Goal: Task Accomplishment & Management: Manage account settings

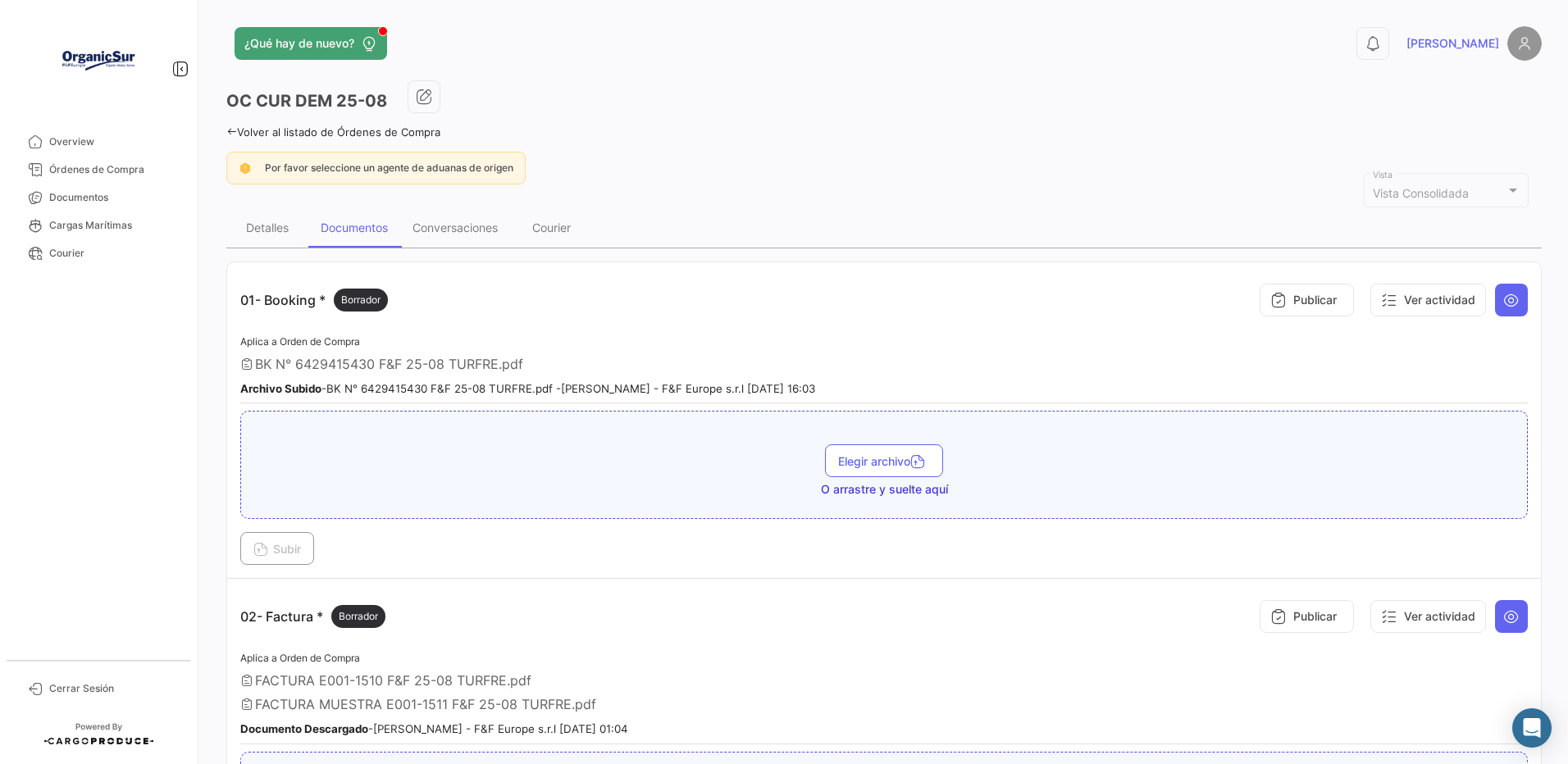
scroll to position [2378, 0]
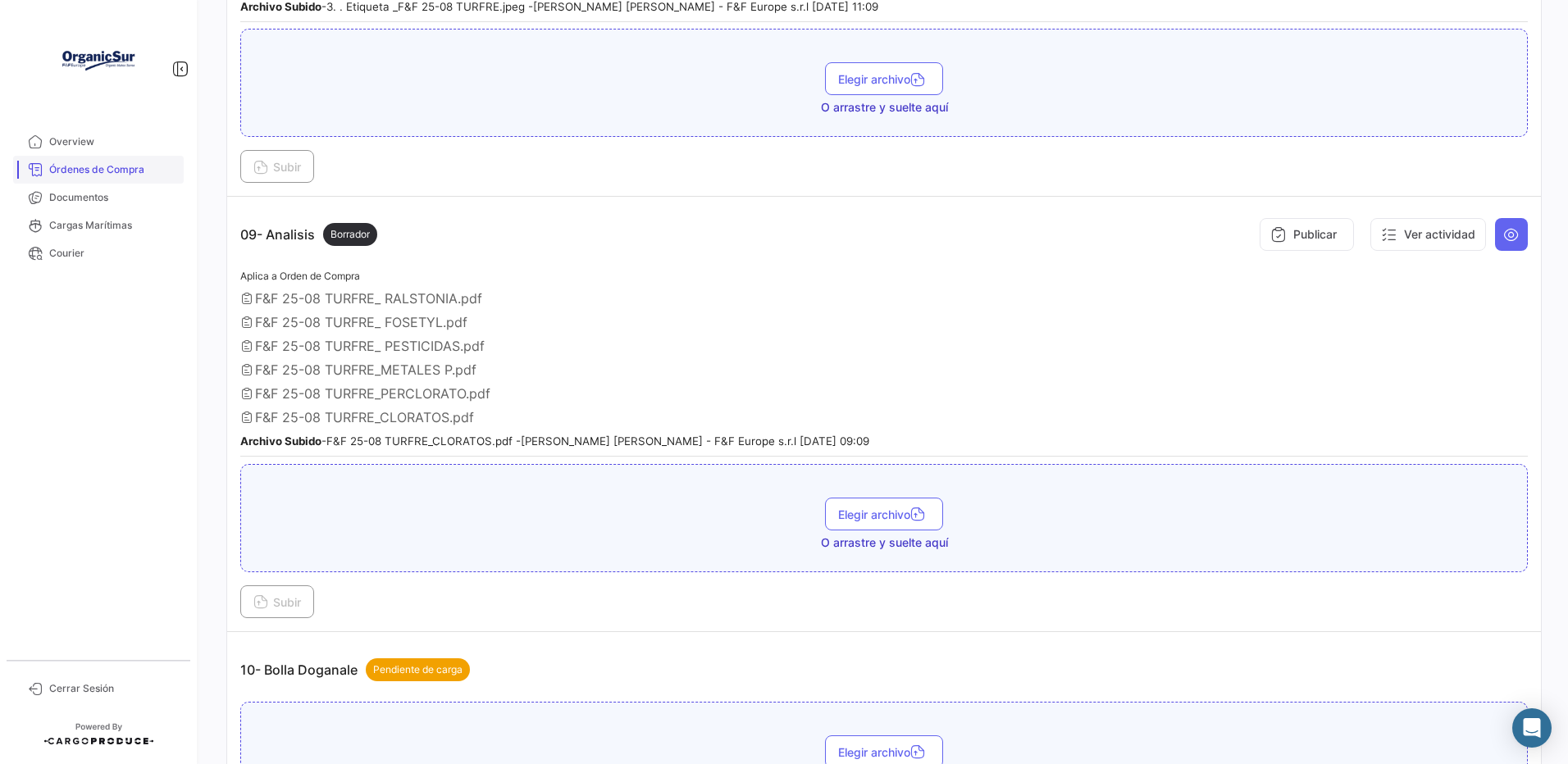
drag, startPoint x: 0, startPoint y: 0, endPoint x: 110, endPoint y: 176, distance: 207.5
click at [110, 176] on span "Órdenes de Compra" at bounding box center [113, 170] width 128 height 15
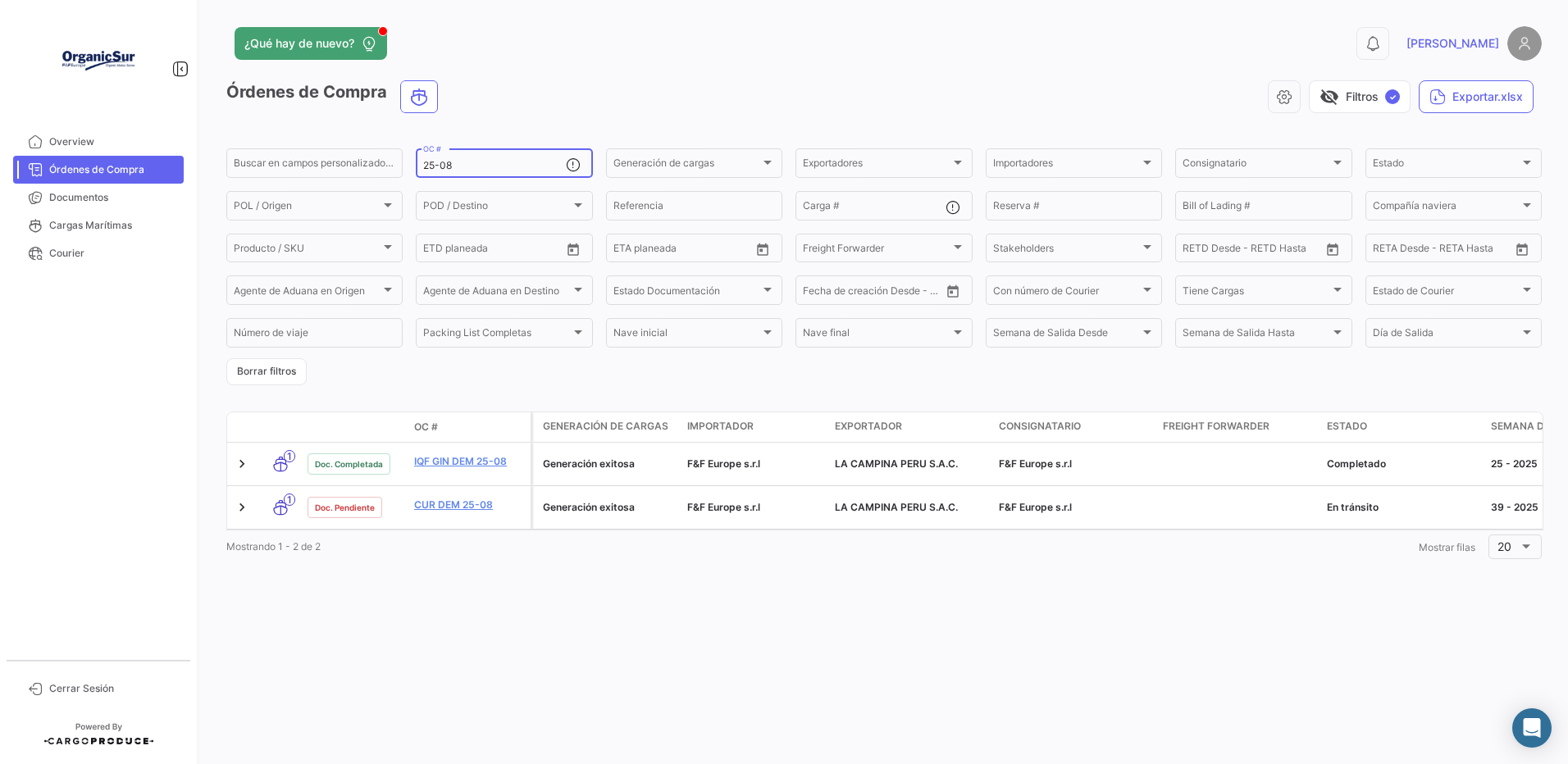
click at [456, 172] on input "25-08" at bounding box center [494, 165] width 141 height 12
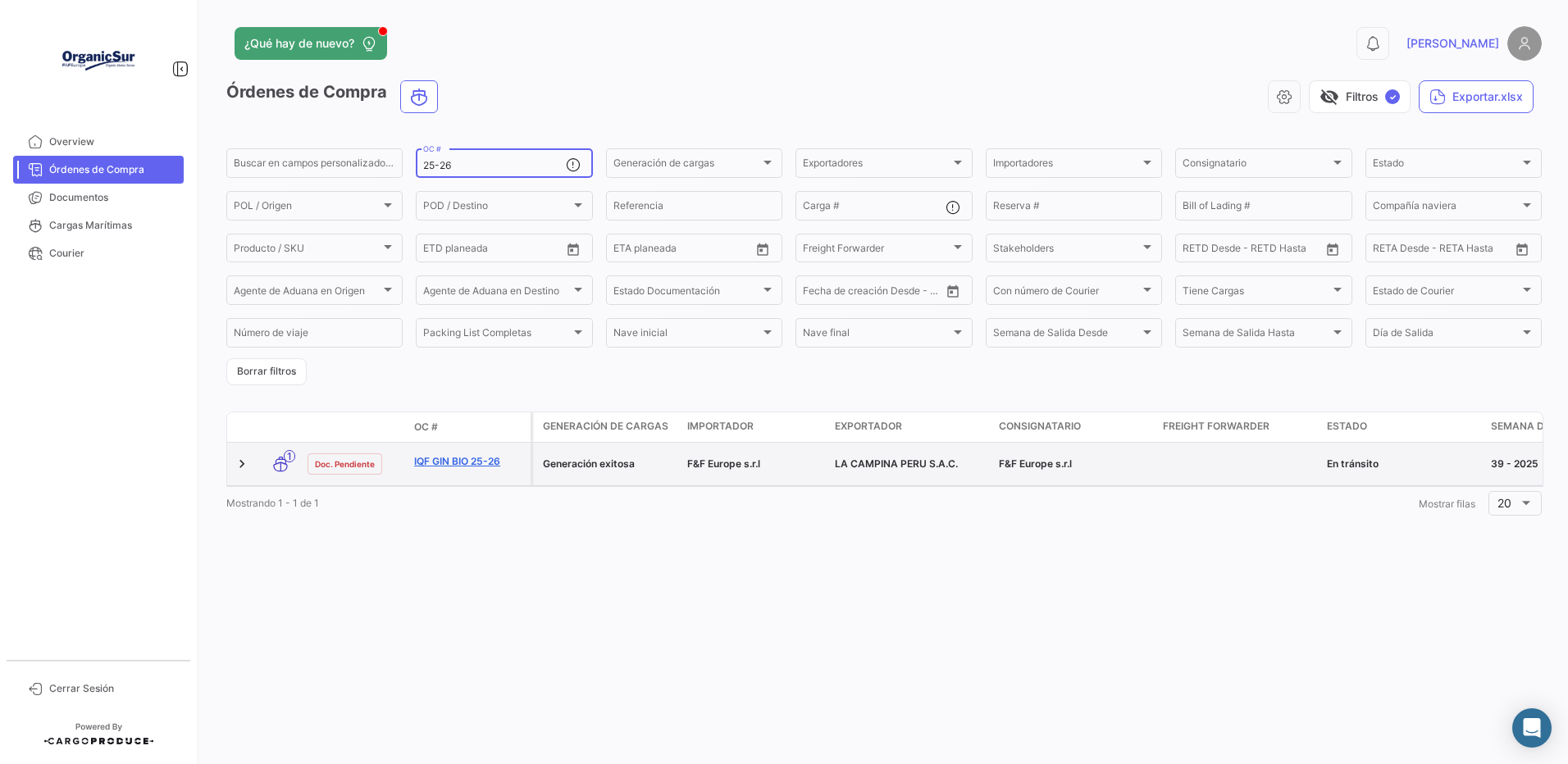
type input "25-26"
click at [461, 469] on link "IQF GIN BIO 25-26" at bounding box center [469, 462] width 110 height 15
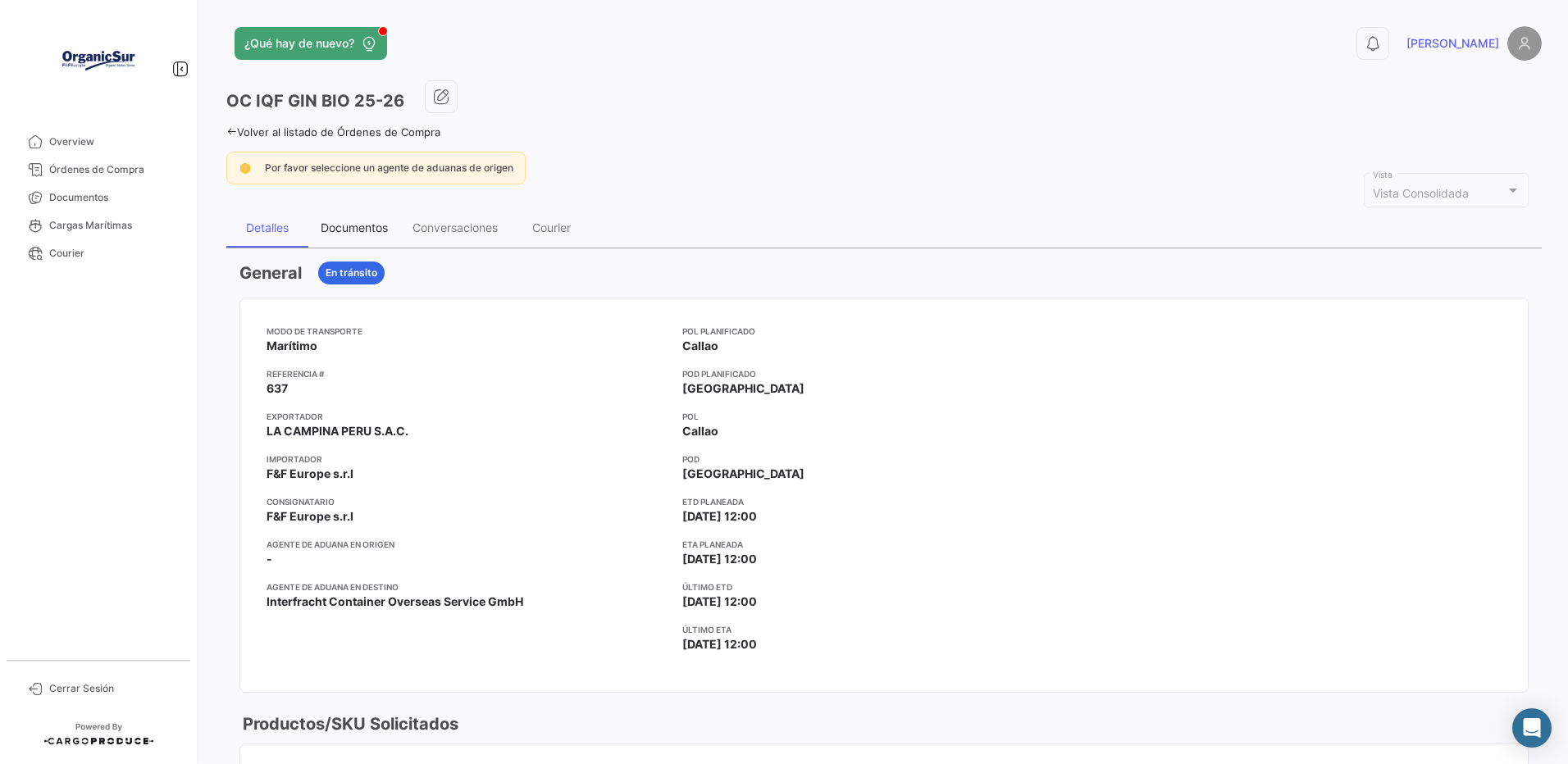
click at [345, 246] on div "Documentos" at bounding box center [354, 227] width 92 height 39
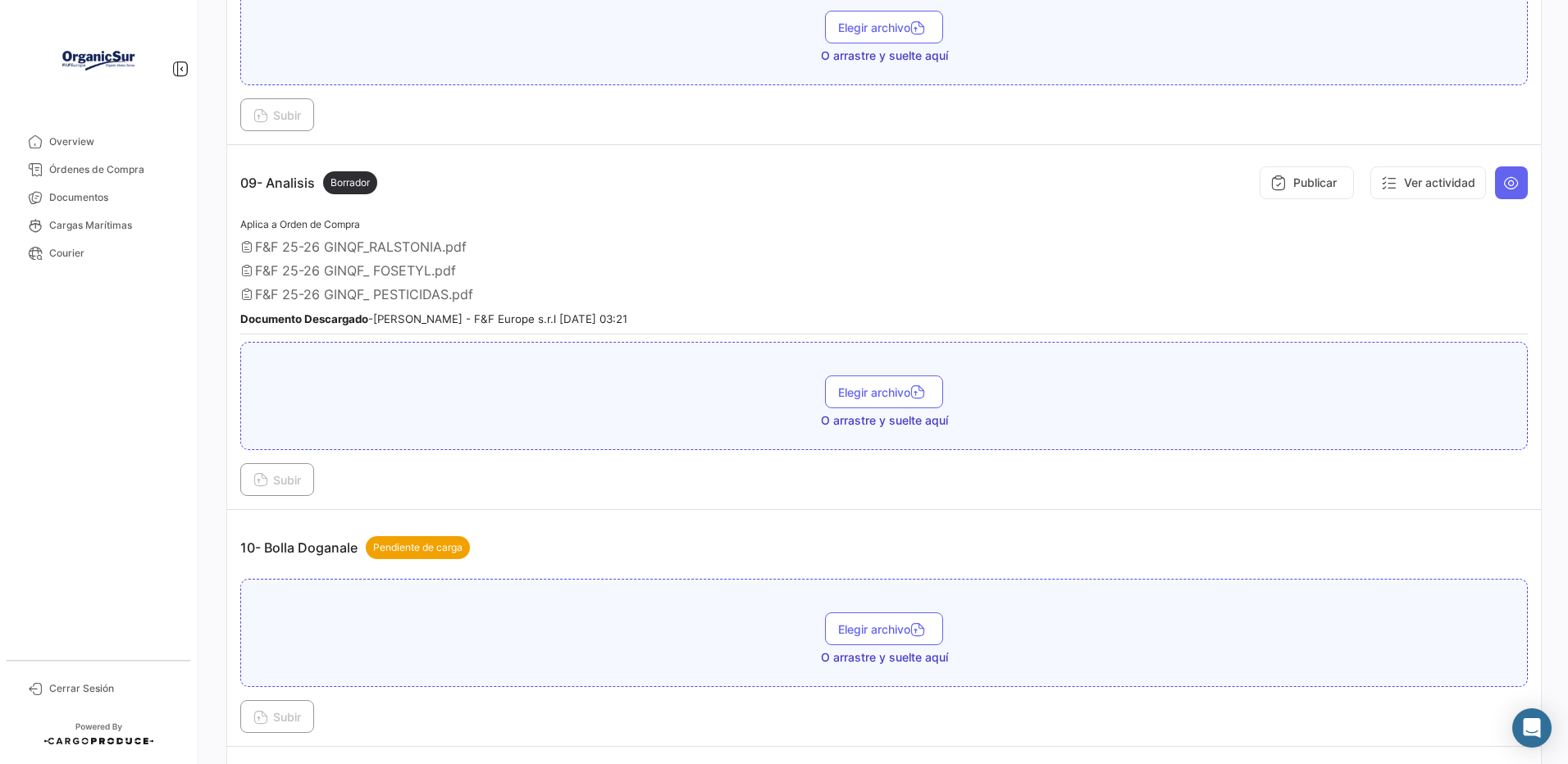
scroll to position [2269, 0]
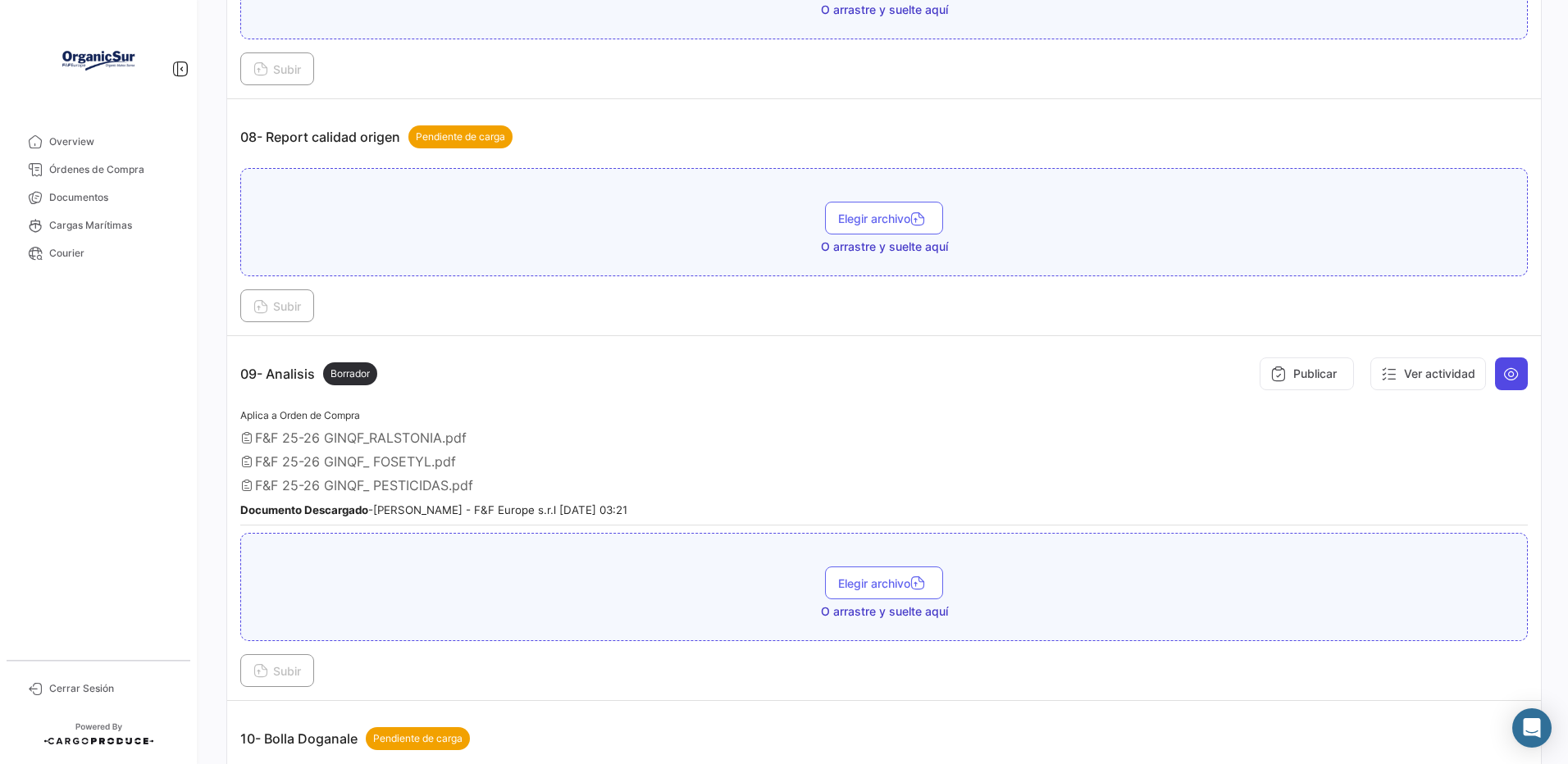
click at [1511, 391] on button at bounding box center [1511, 374] width 33 height 33
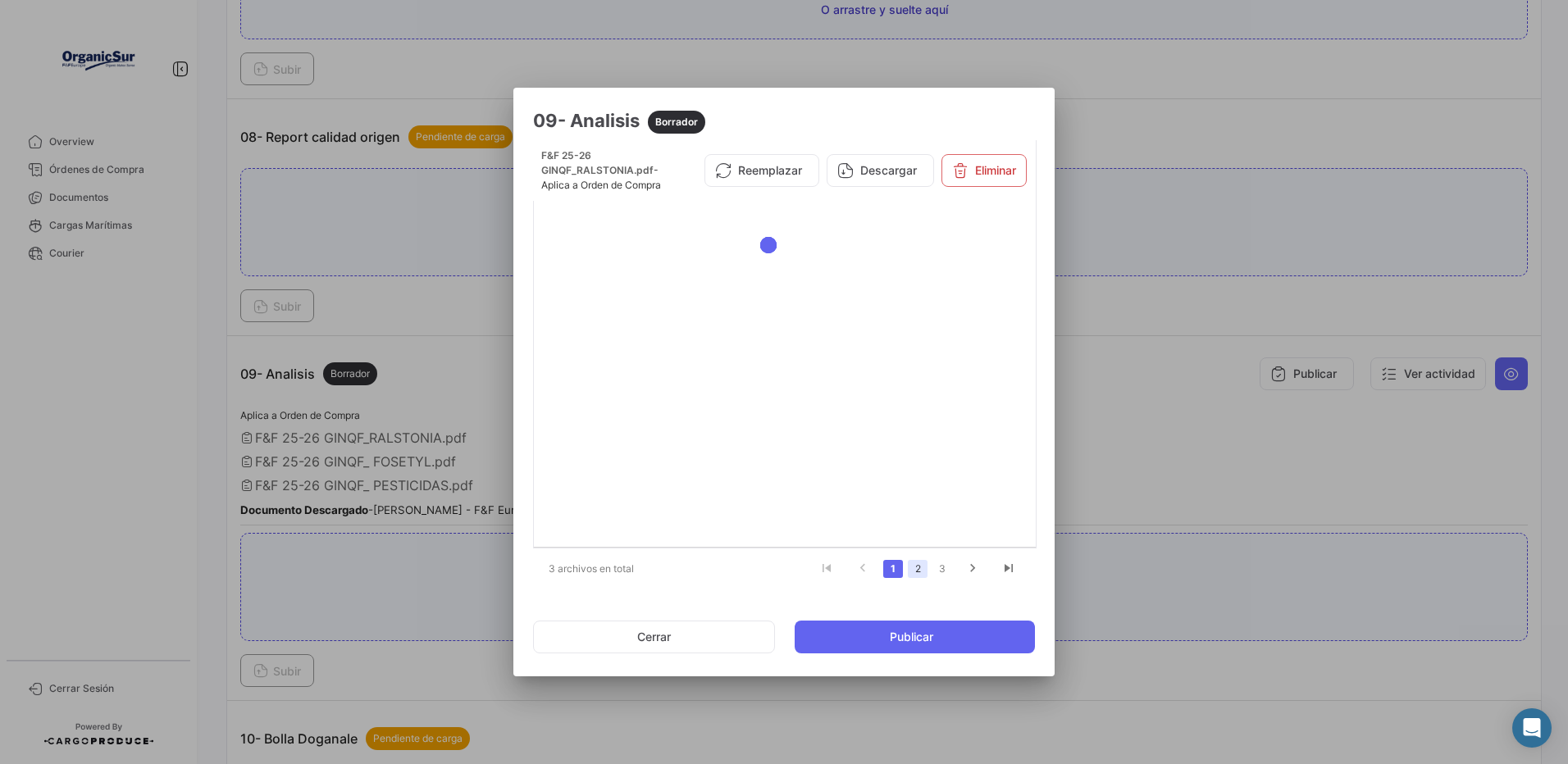
click at [916, 570] on link "2" at bounding box center [918, 570] width 20 height 18
click at [1166, 319] on div at bounding box center [784, 382] width 1568 height 764
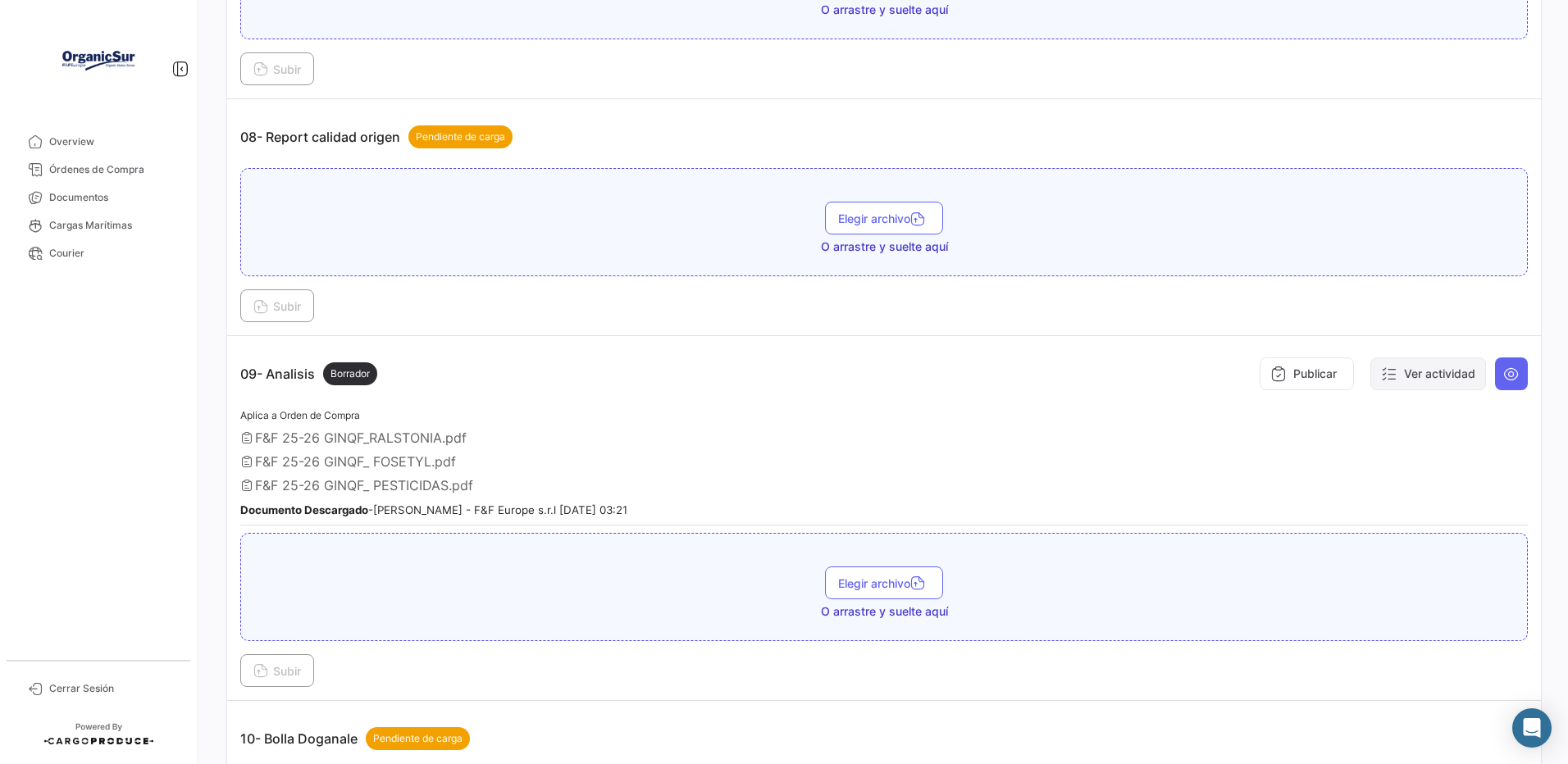
click at [1387, 391] on button "Ver actividad" at bounding box center [1427, 374] width 116 height 33
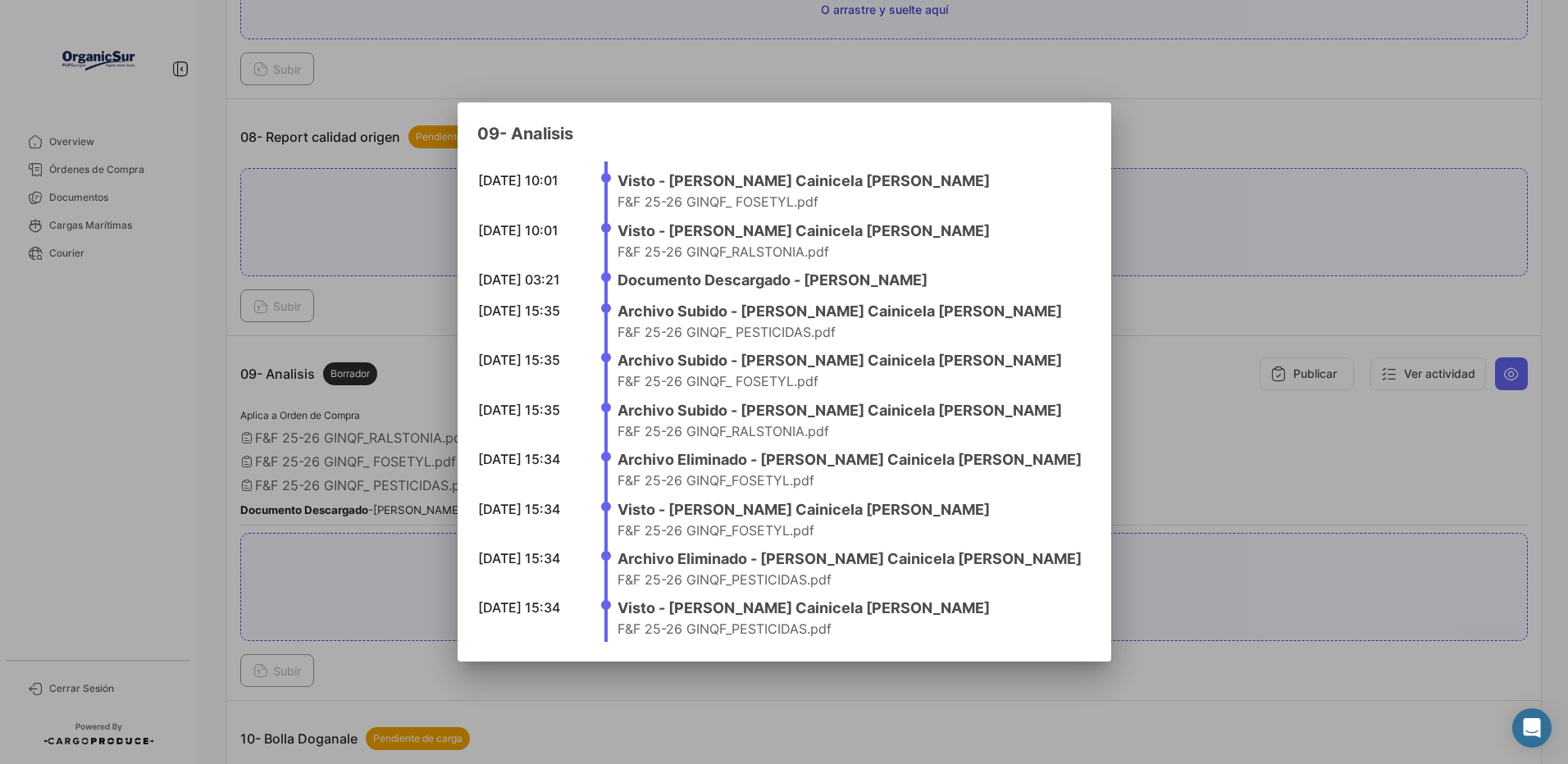
click at [198, 358] on div at bounding box center [784, 382] width 1568 height 764
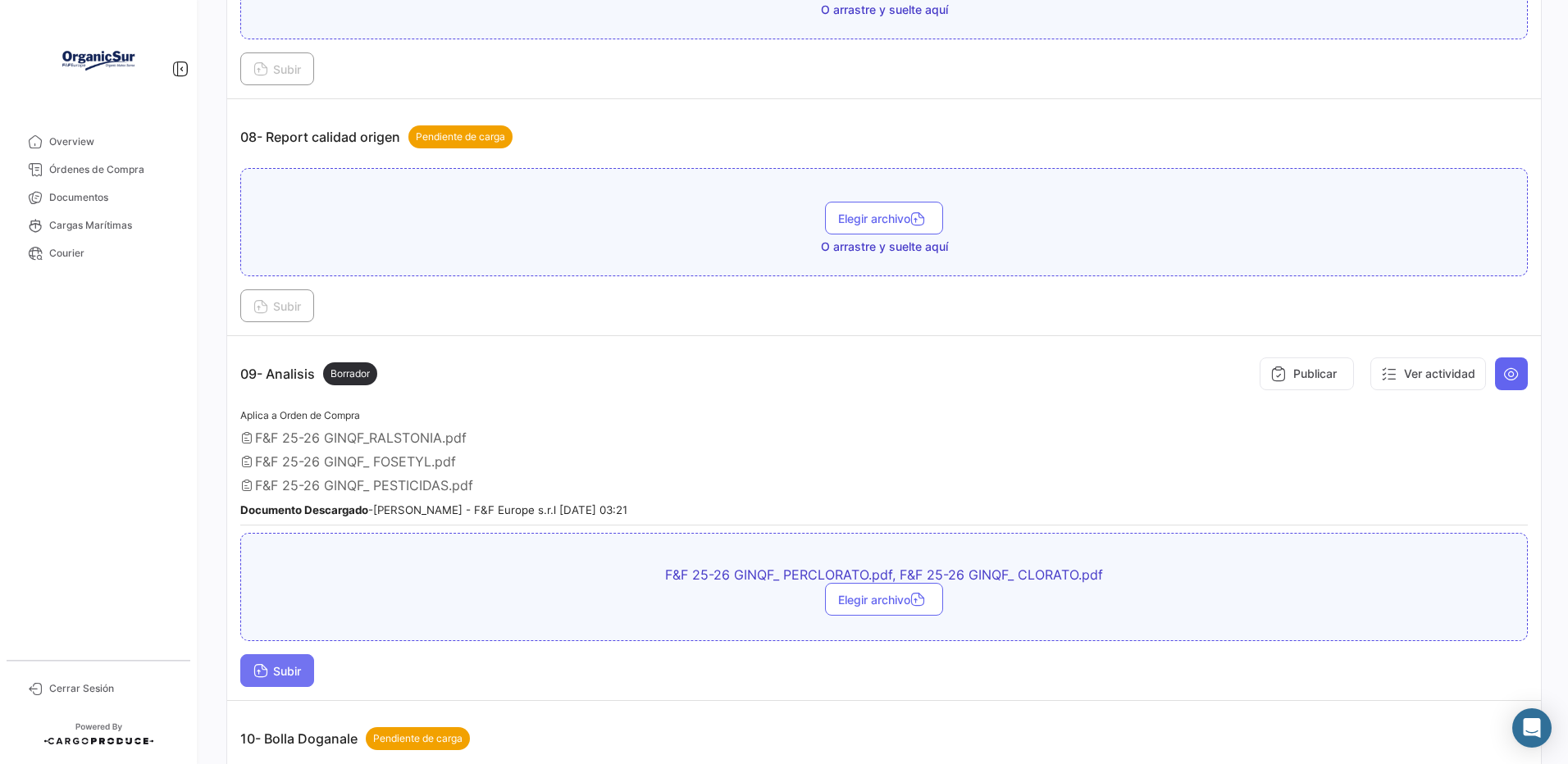
click at [301, 678] on span "Subir" at bounding box center [277, 671] width 47 height 14
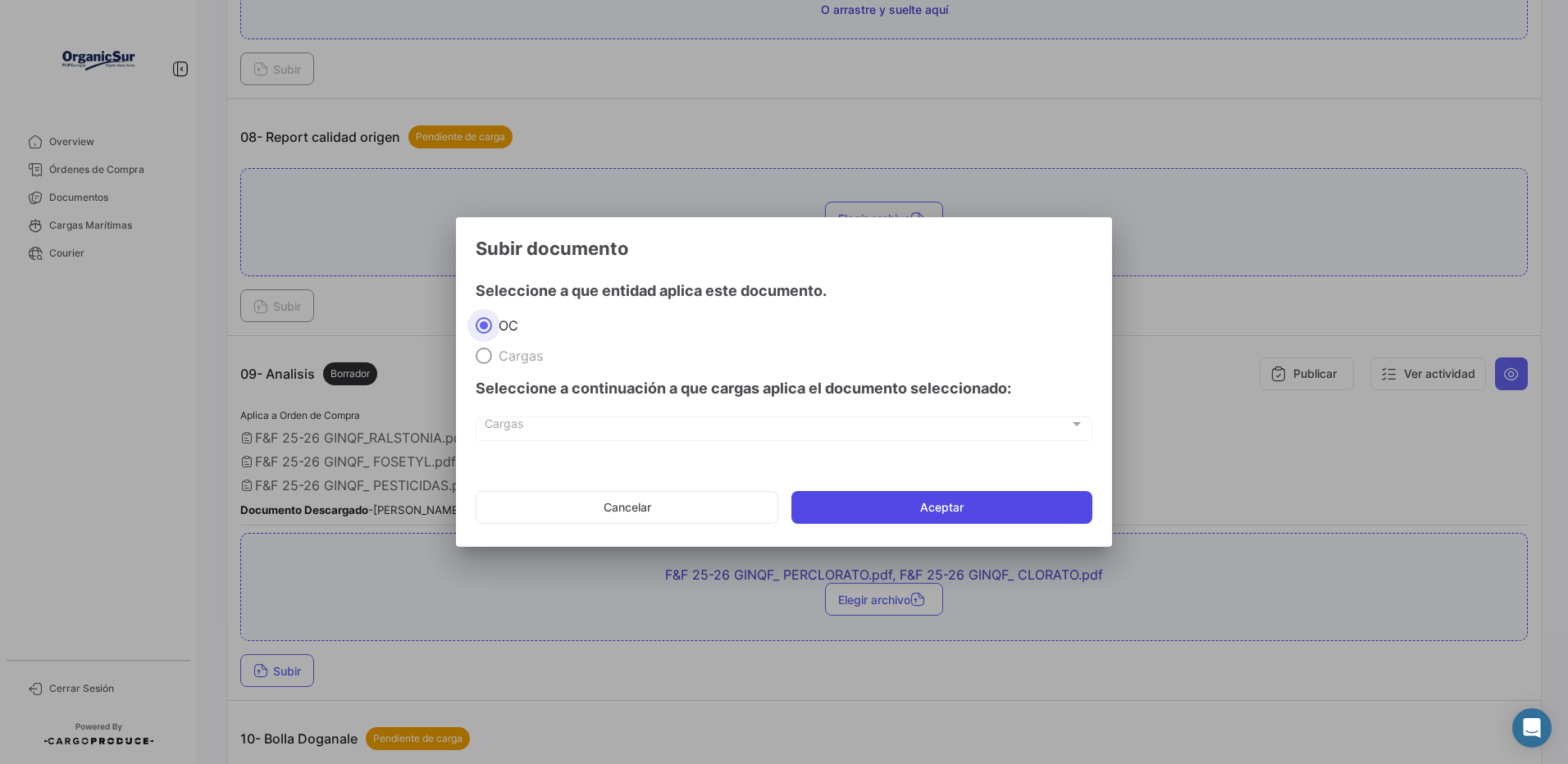
click at [828, 514] on button "Aceptar" at bounding box center [942, 508] width 301 height 33
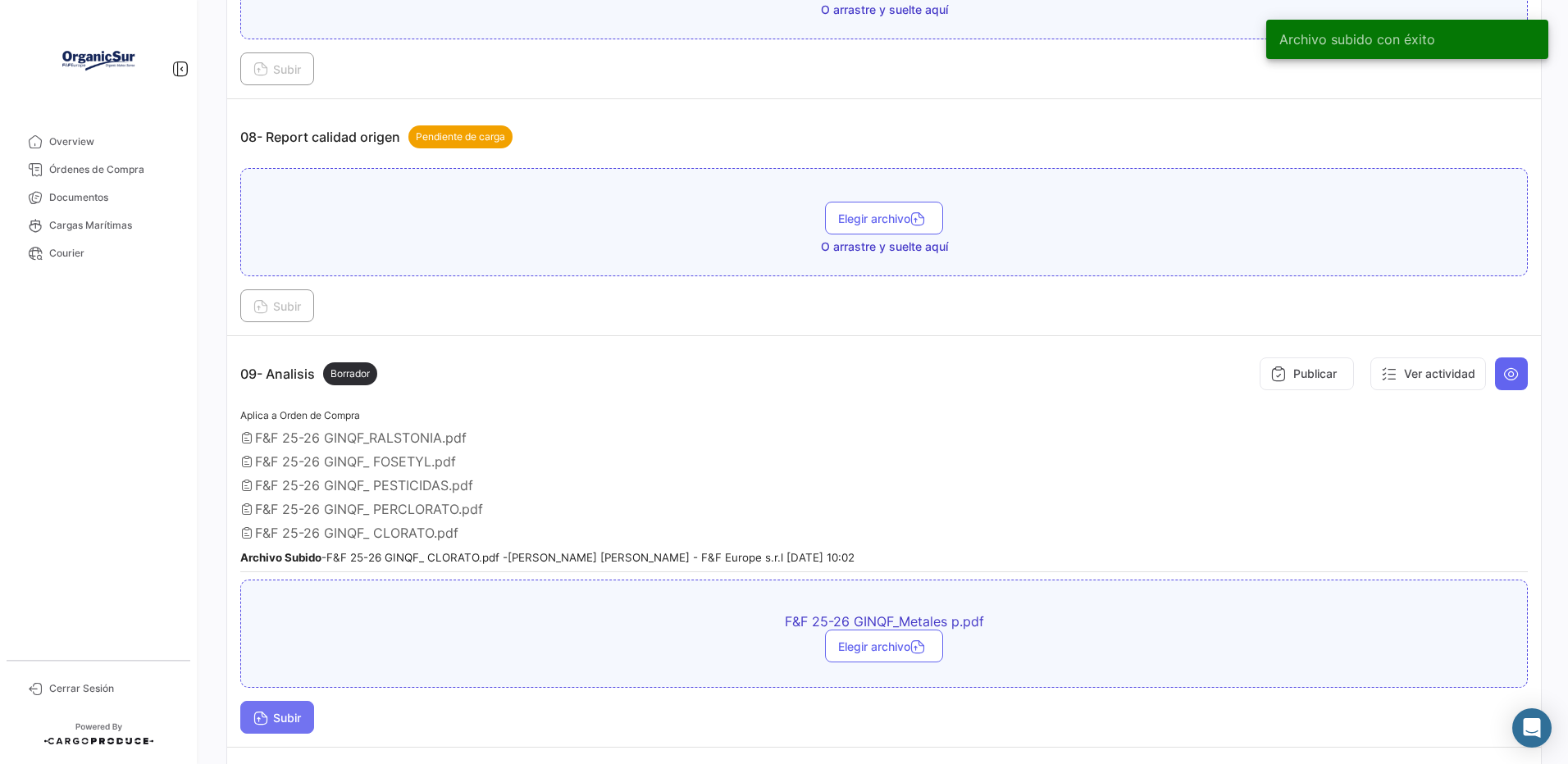
click at [298, 734] on button "Subir" at bounding box center [277, 717] width 74 height 33
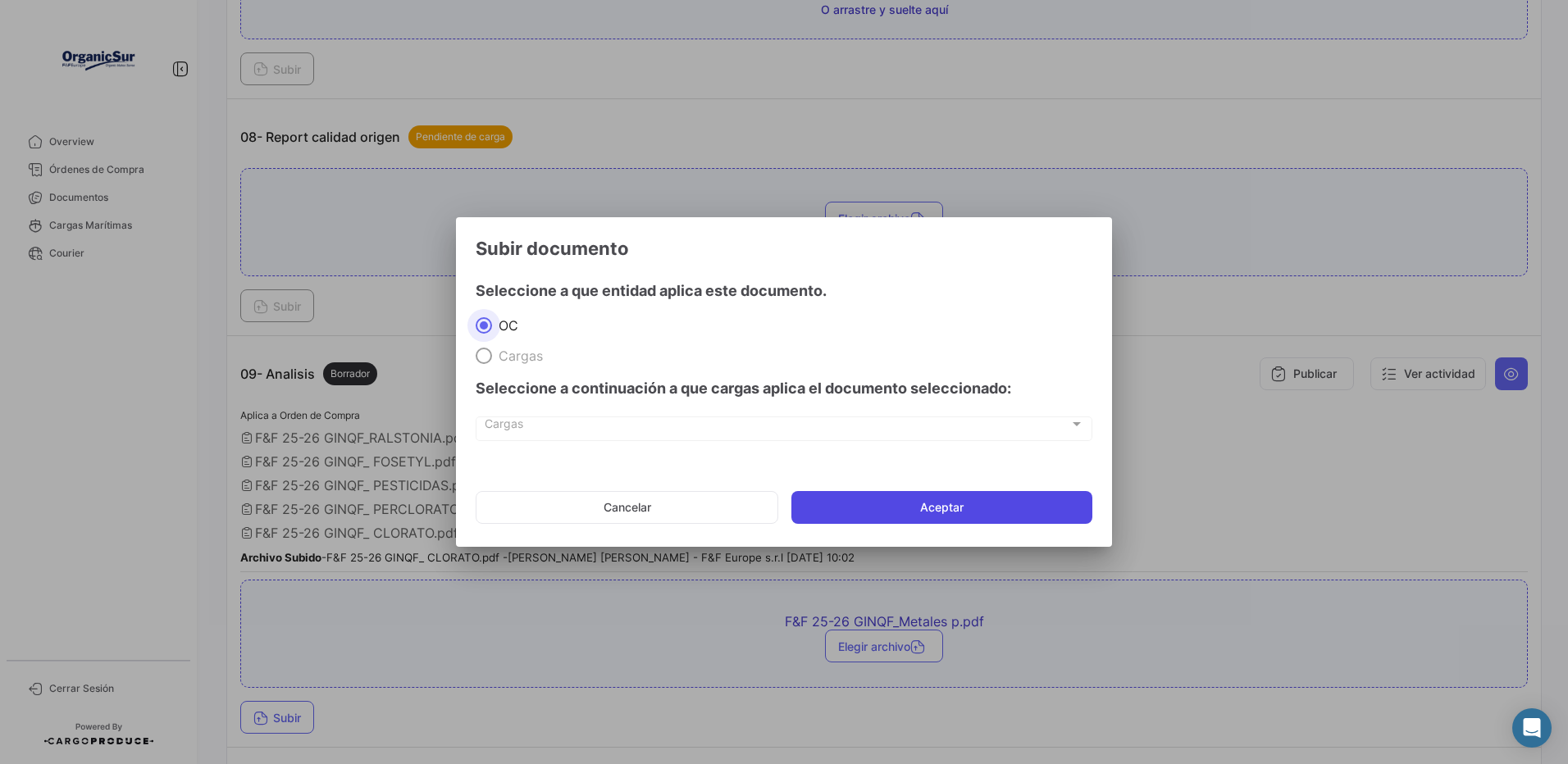
drag, startPoint x: 856, startPoint y: 513, endPoint x: 786, endPoint y: 497, distance: 71.8
click at [855, 513] on button "Aceptar" at bounding box center [942, 508] width 301 height 33
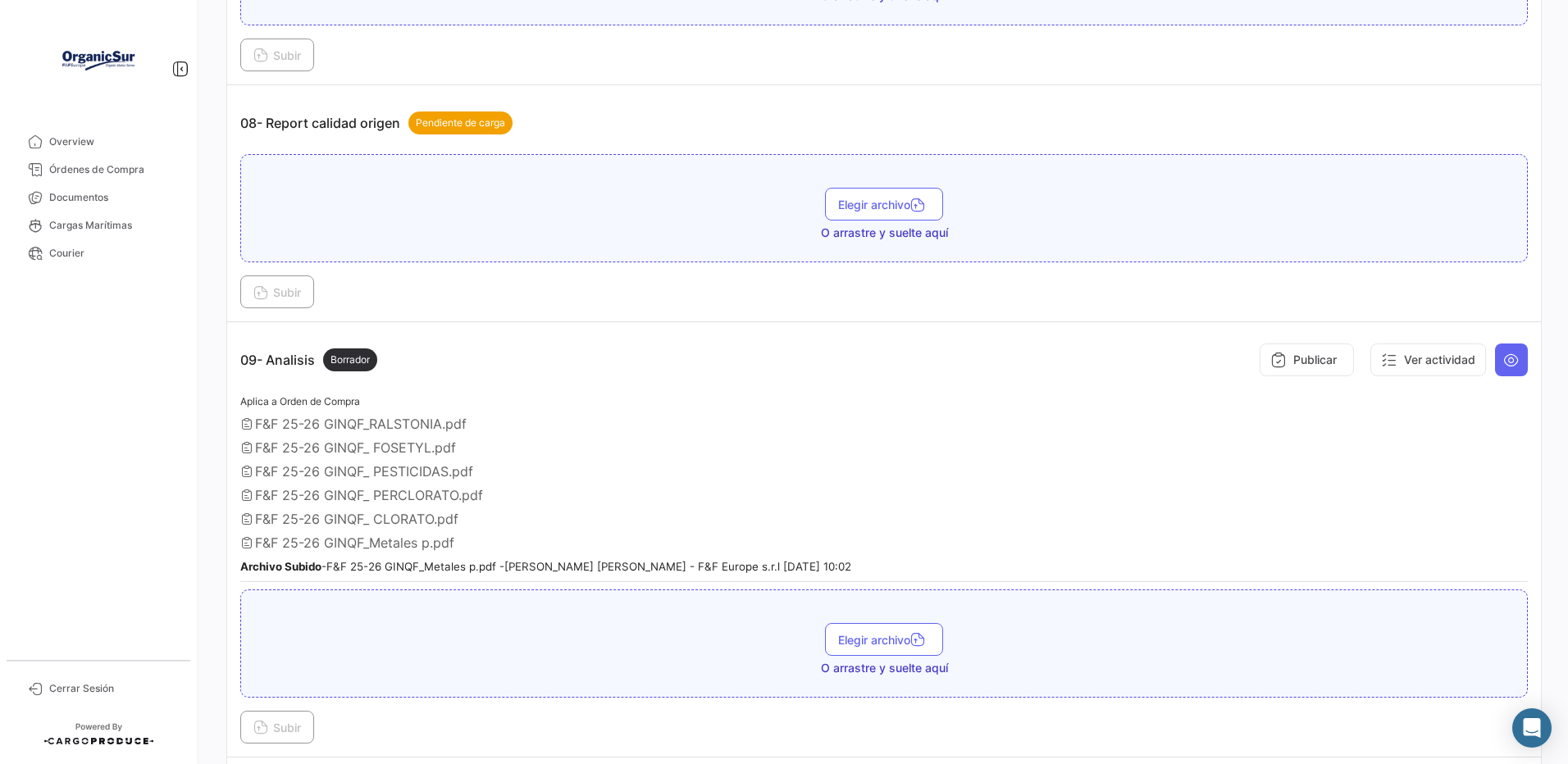
scroll to position [2255, 0]
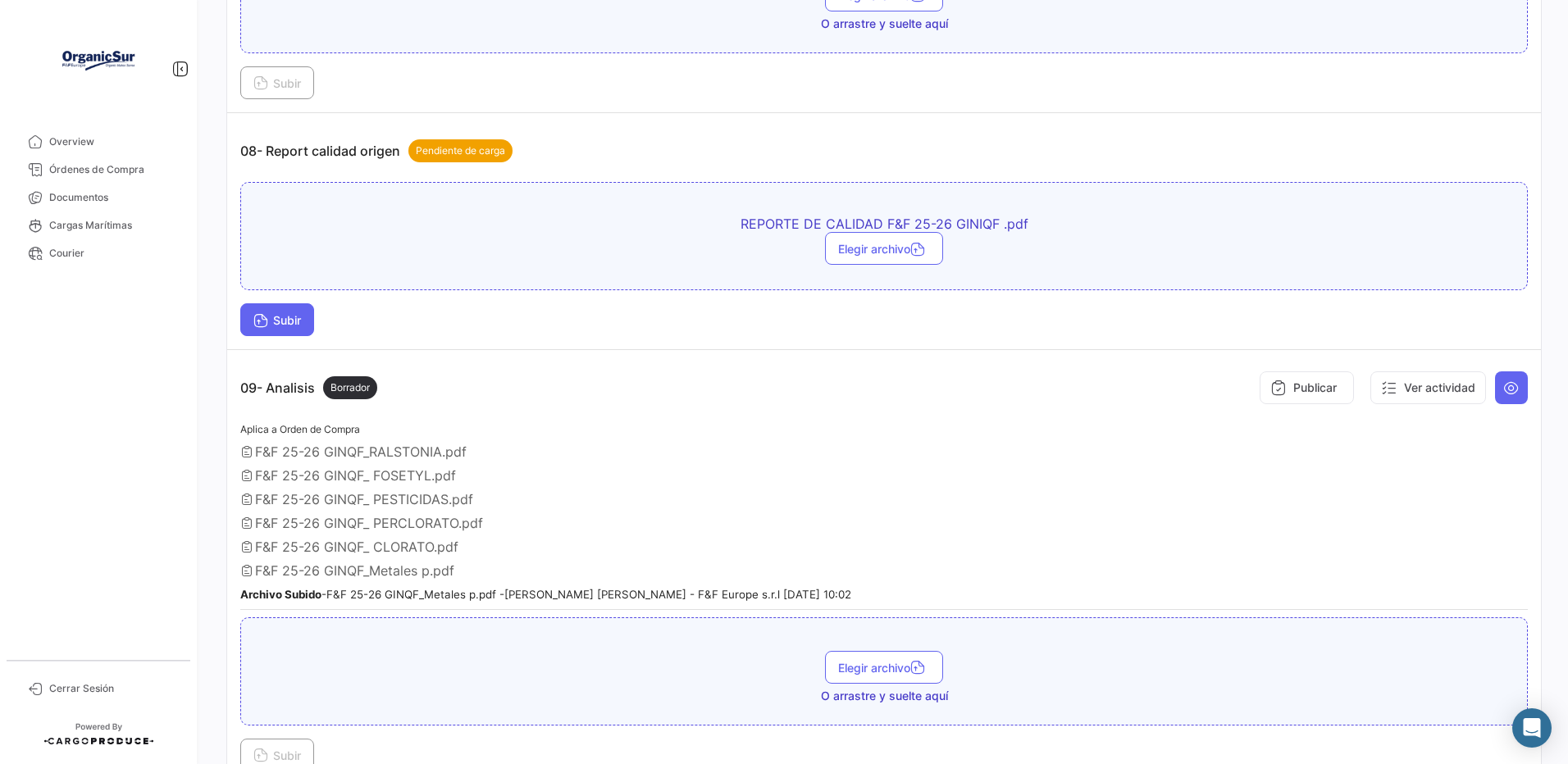
click at [293, 327] on span "Subir" at bounding box center [277, 319] width 47 height 14
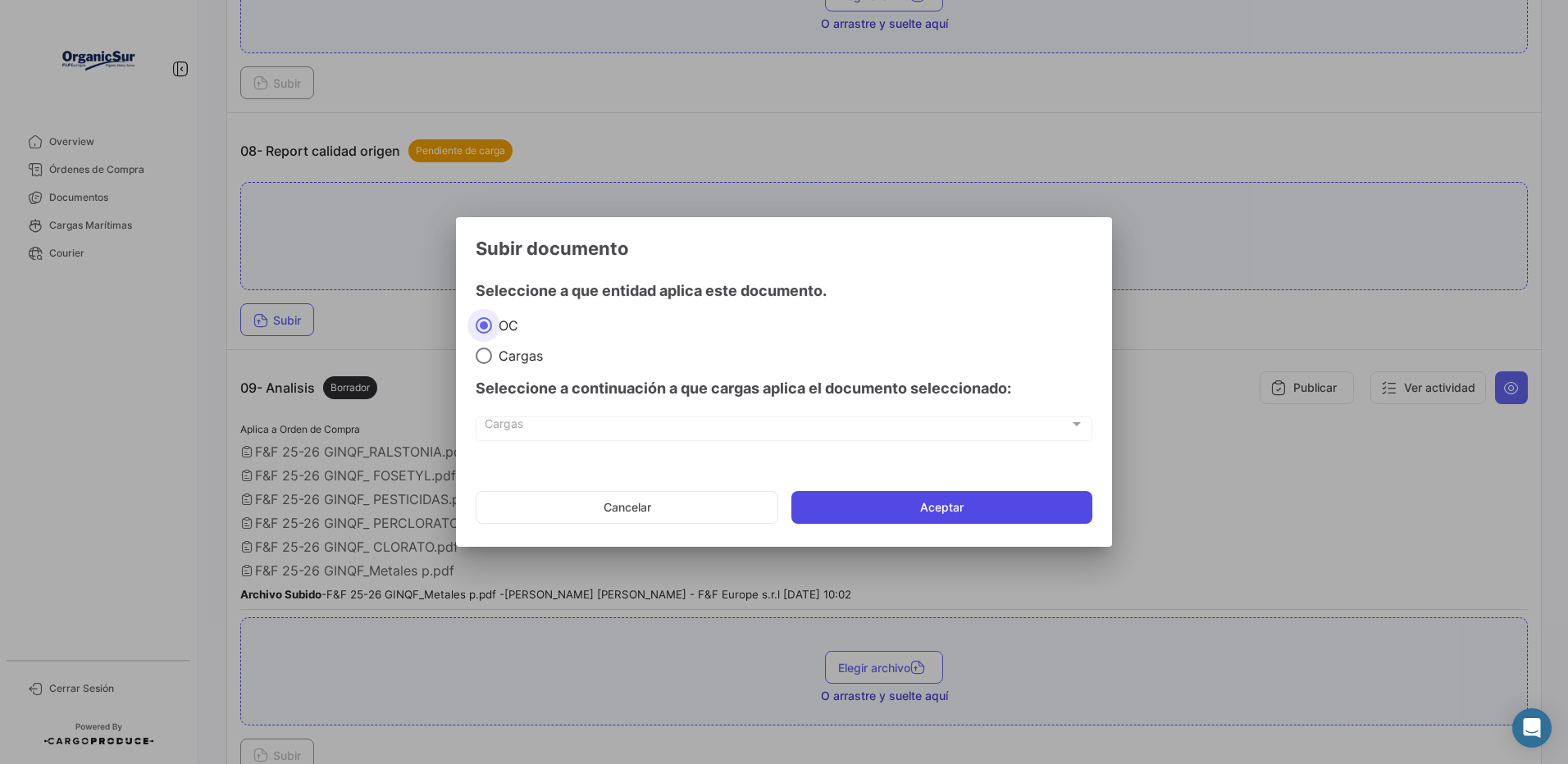
click at [859, 512] on button "Aceptar" at bounding box center [942, 508] width 301 height 33
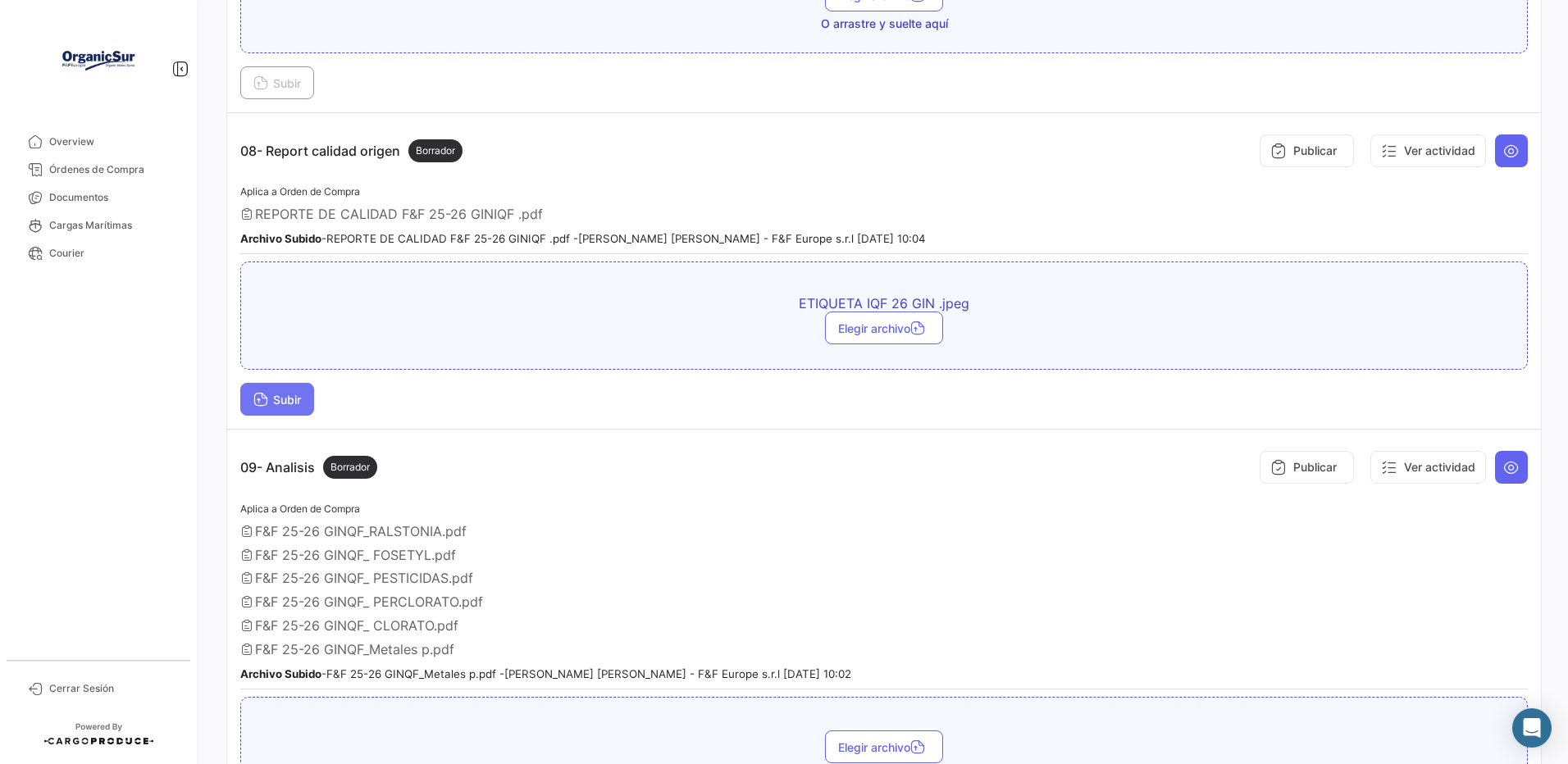
click at [299, 407] on span "Subir" at bounding box center [277, 399] width 47 height 14
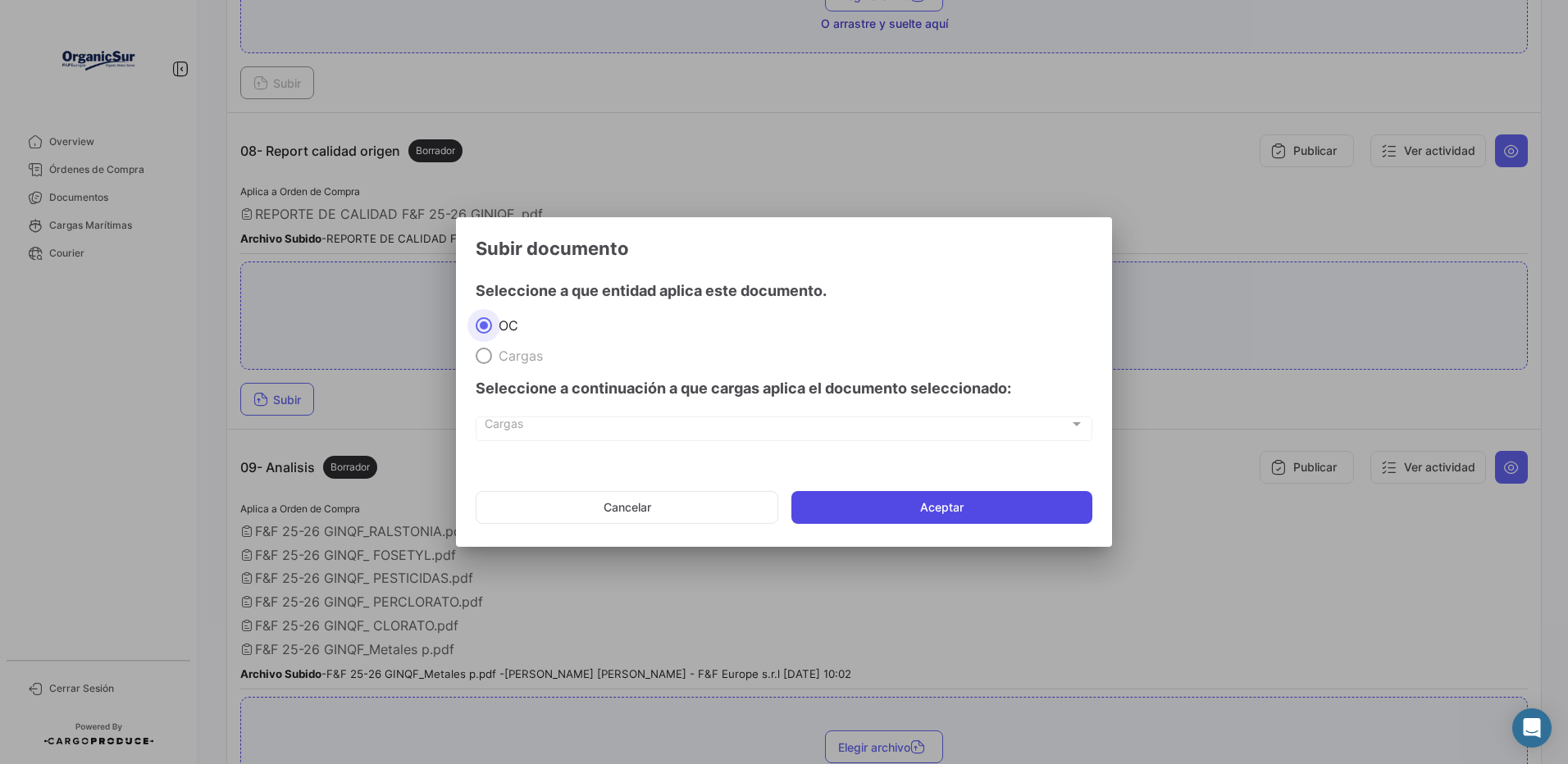
click at [873, 513] on button "Aceptar" at bounding box center [942, 508] width 301 height 33
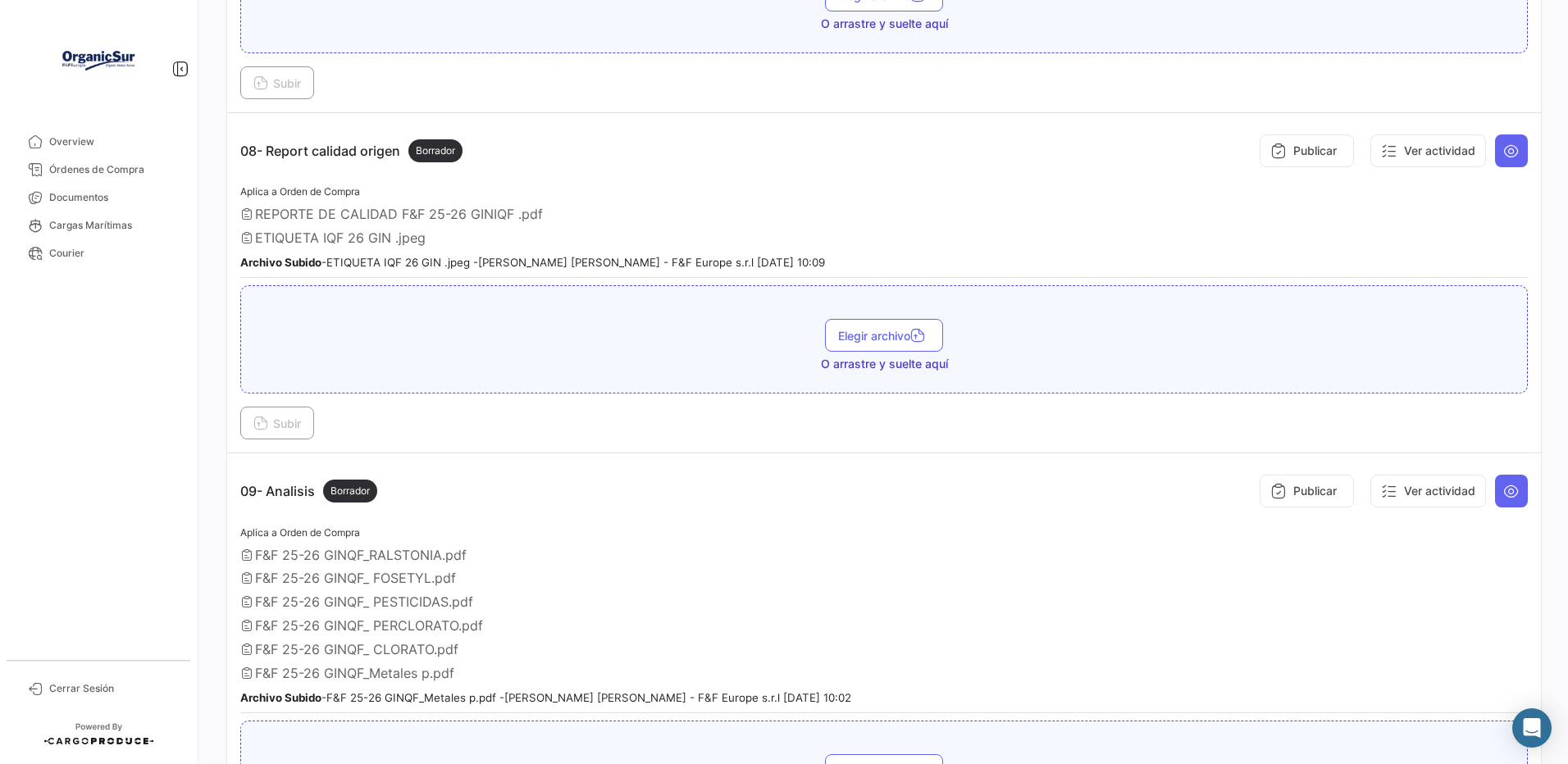
click at [737, 578] on div "Aplica a Orden de Compra F&F 25-26 GINQF_RALSTONIA.pdf F&F 25-26 GINQF_ FOSETYL…" at bounding box center [883, 618] width 1288 height 190
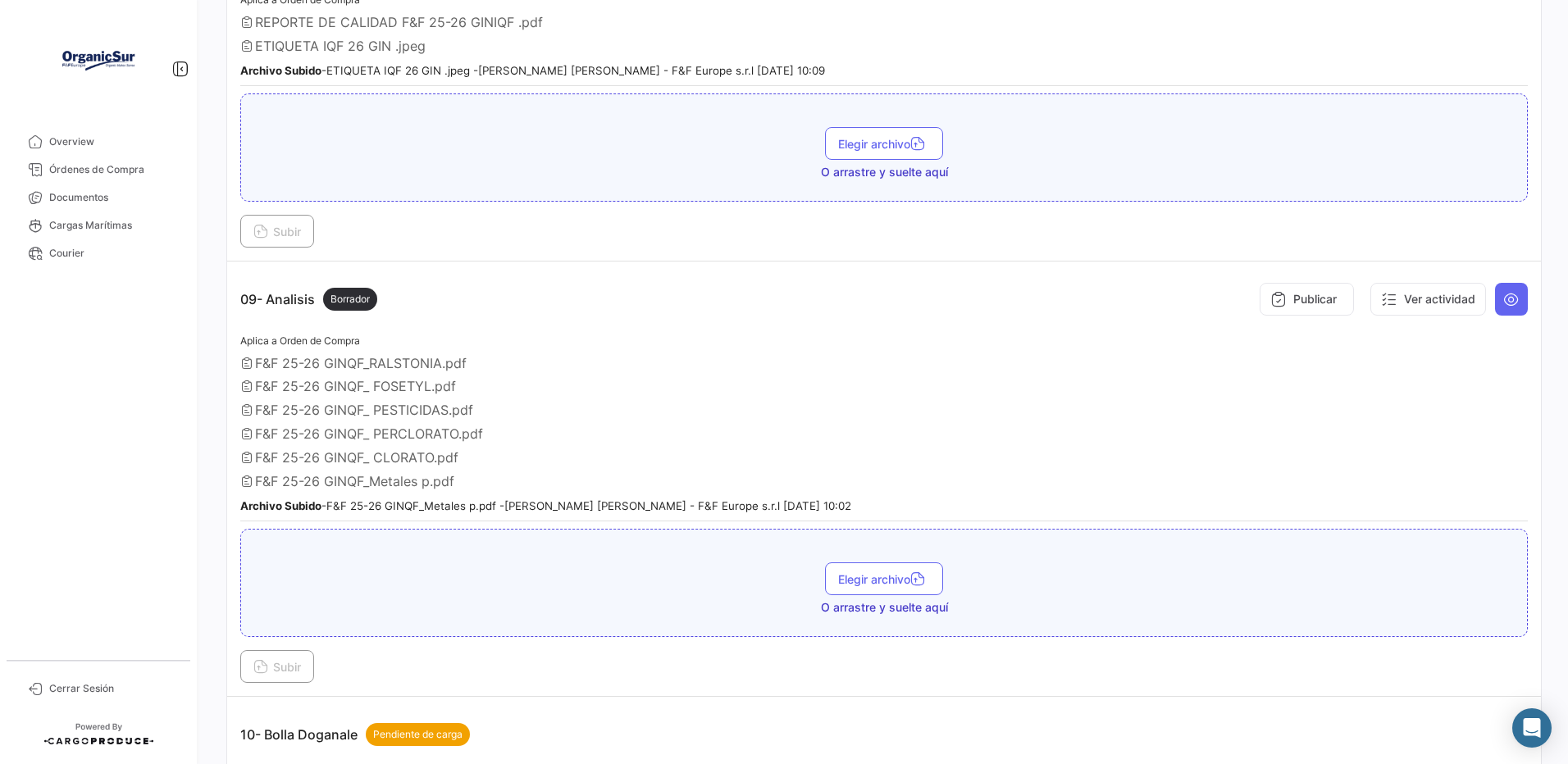
scroll to position [2283, 0]
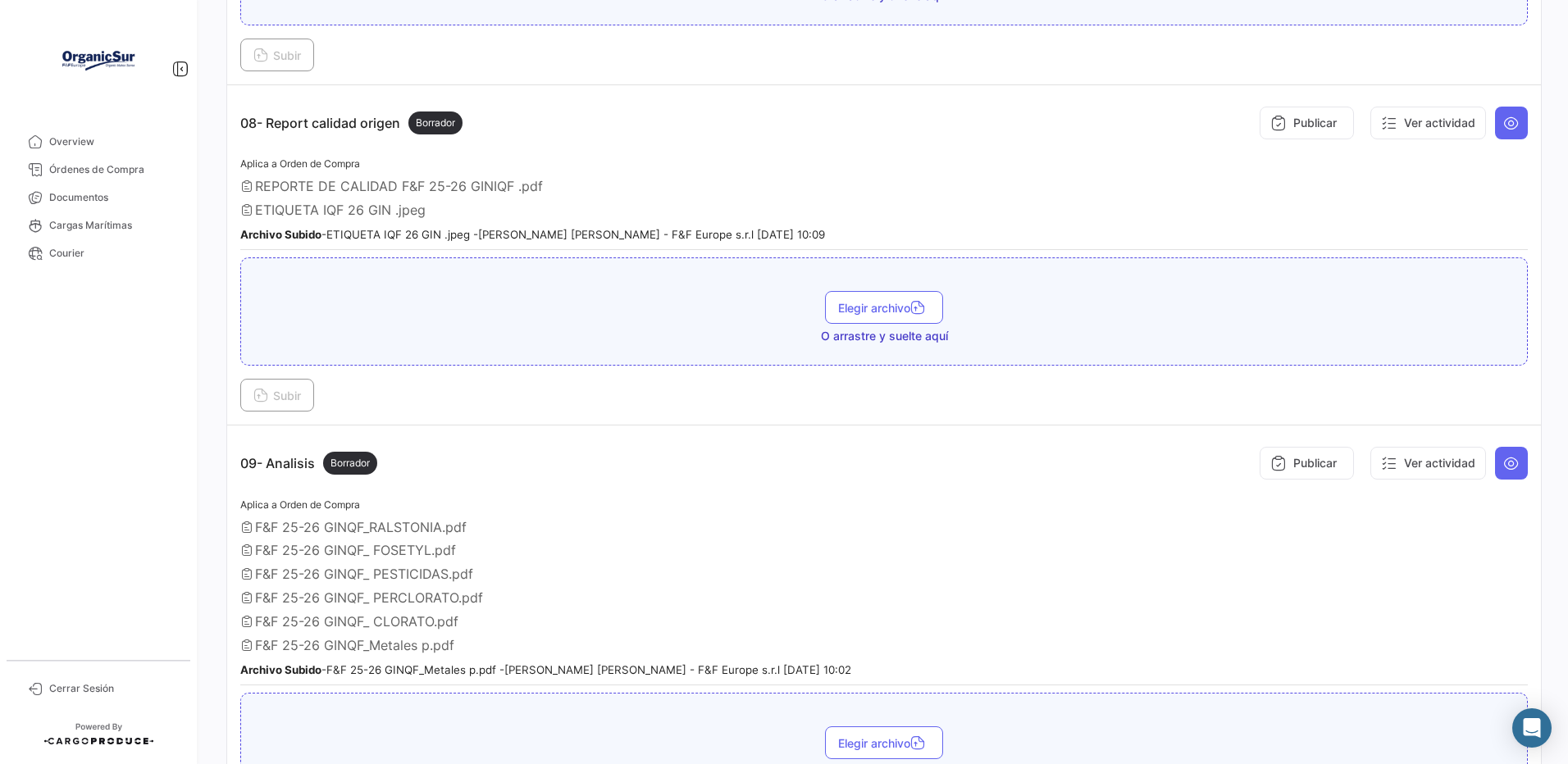
drag, startPoint x: 148, startPoint y: 165, endPoint x: 186, endPoint y: 167, distance: 38.1
click at [148, 165] on span "Órdenes de Compra" at bounding box center [113, 170] width 128 height 15
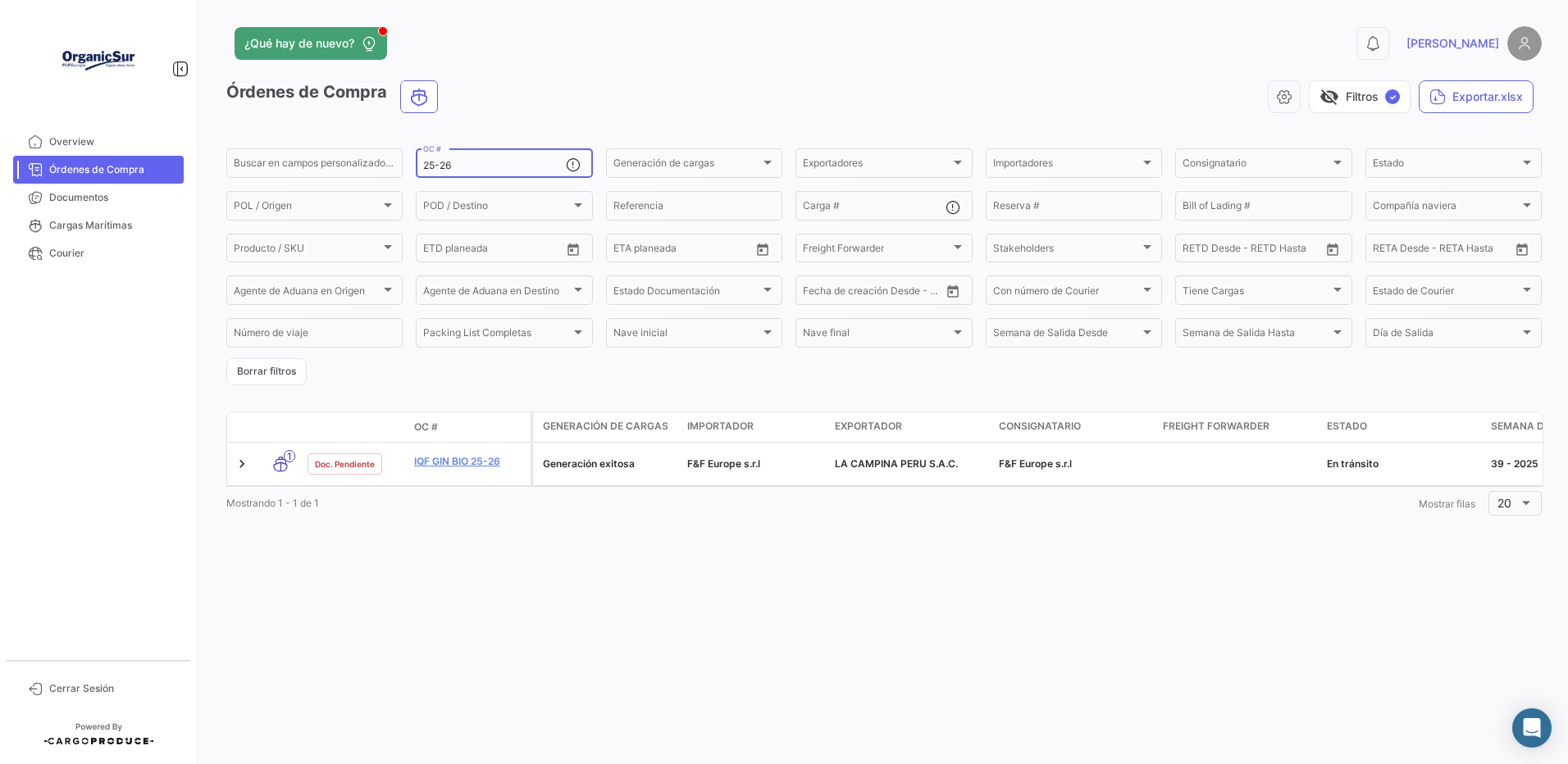
click at [481, 172] on input "25-26" at bounding box center [494, 165] width 141 height 12
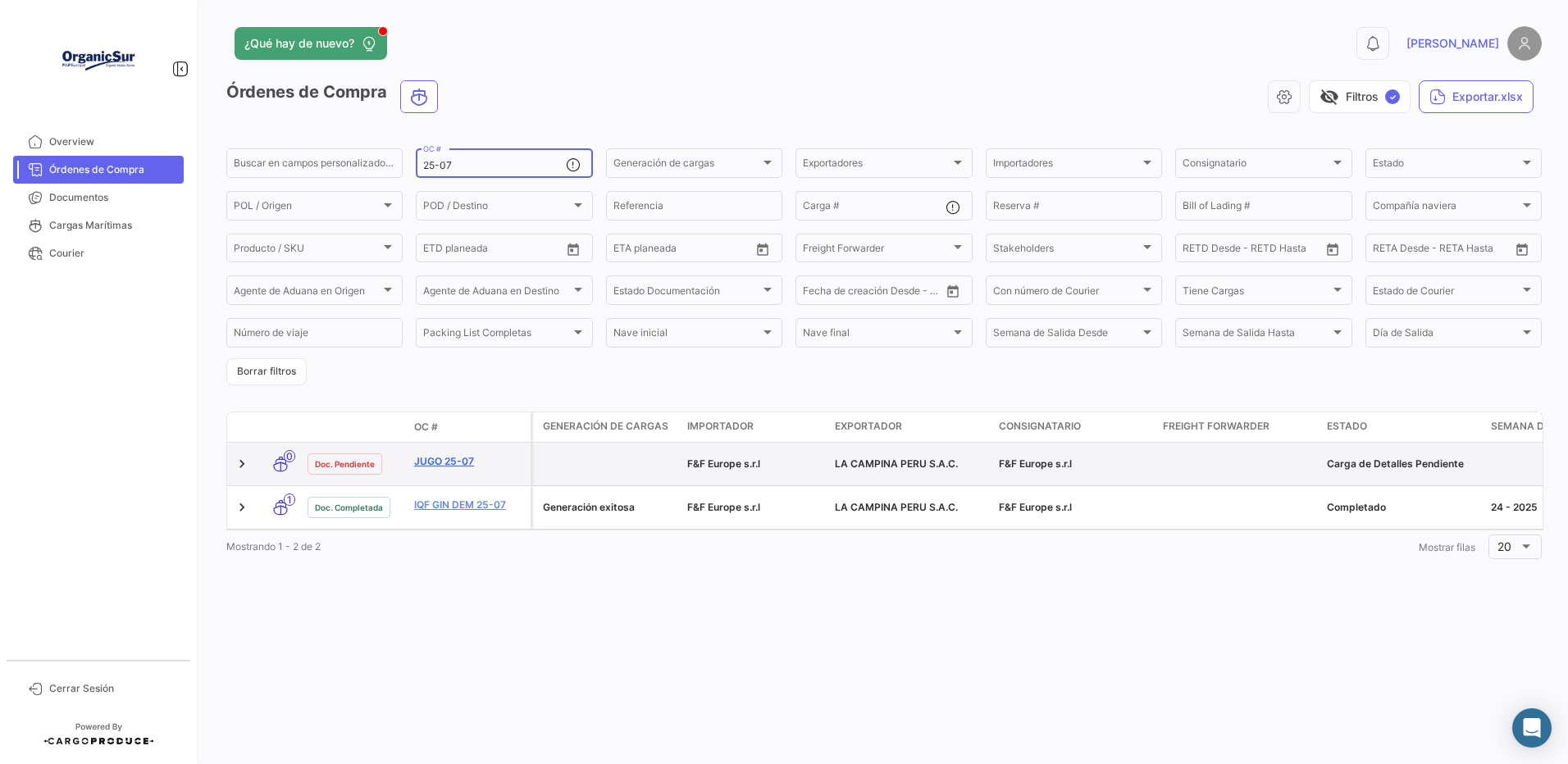
type input "25-07"
click at [425, 467] on link "JUGO 25-07" at bounding box center [469, 462] width 110 height 15
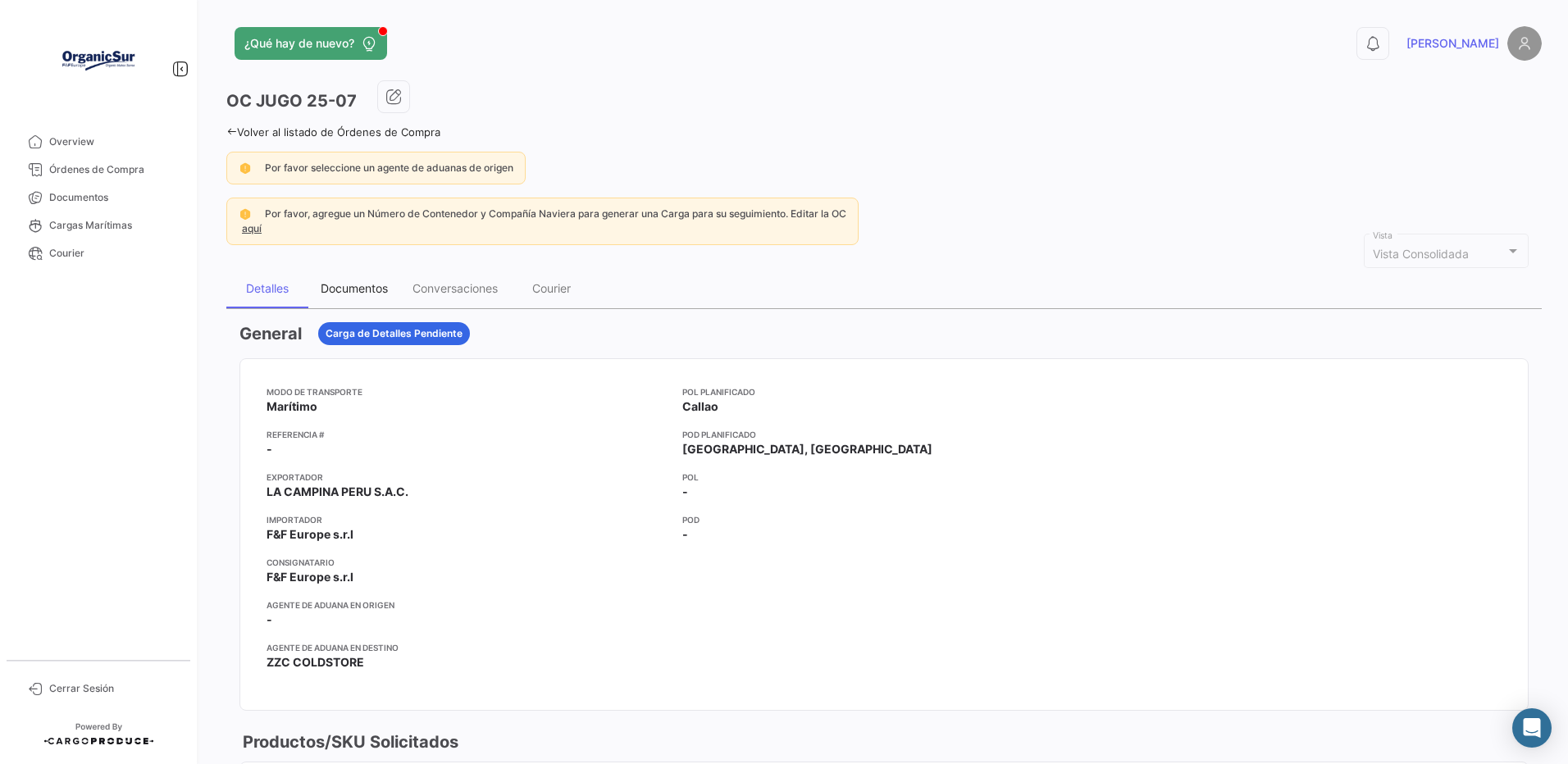
click at [318, 290] on div "Documentos" at bounding box center [354, 288] width 92 height 39
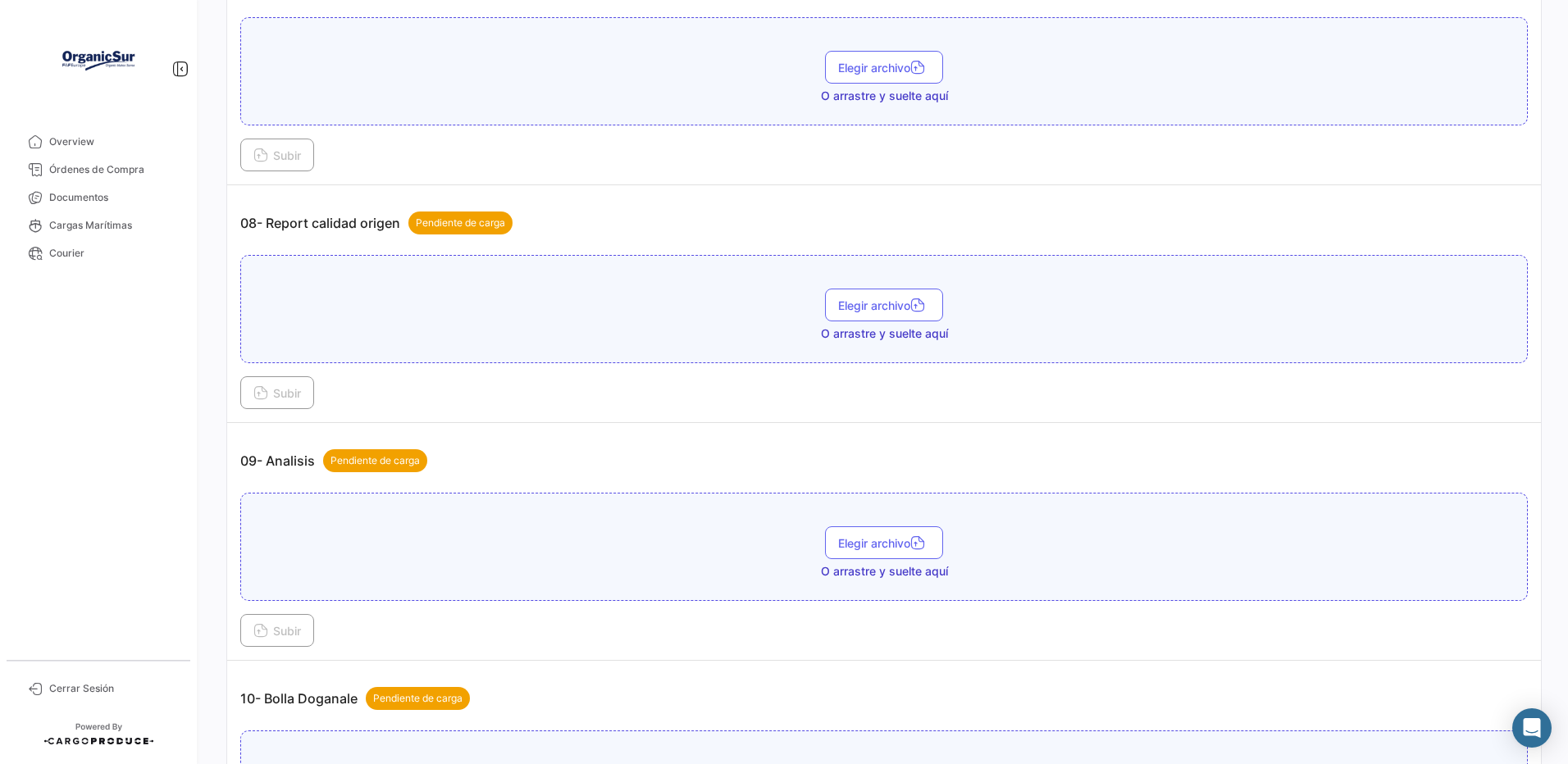
scroll to position [1938, 0]
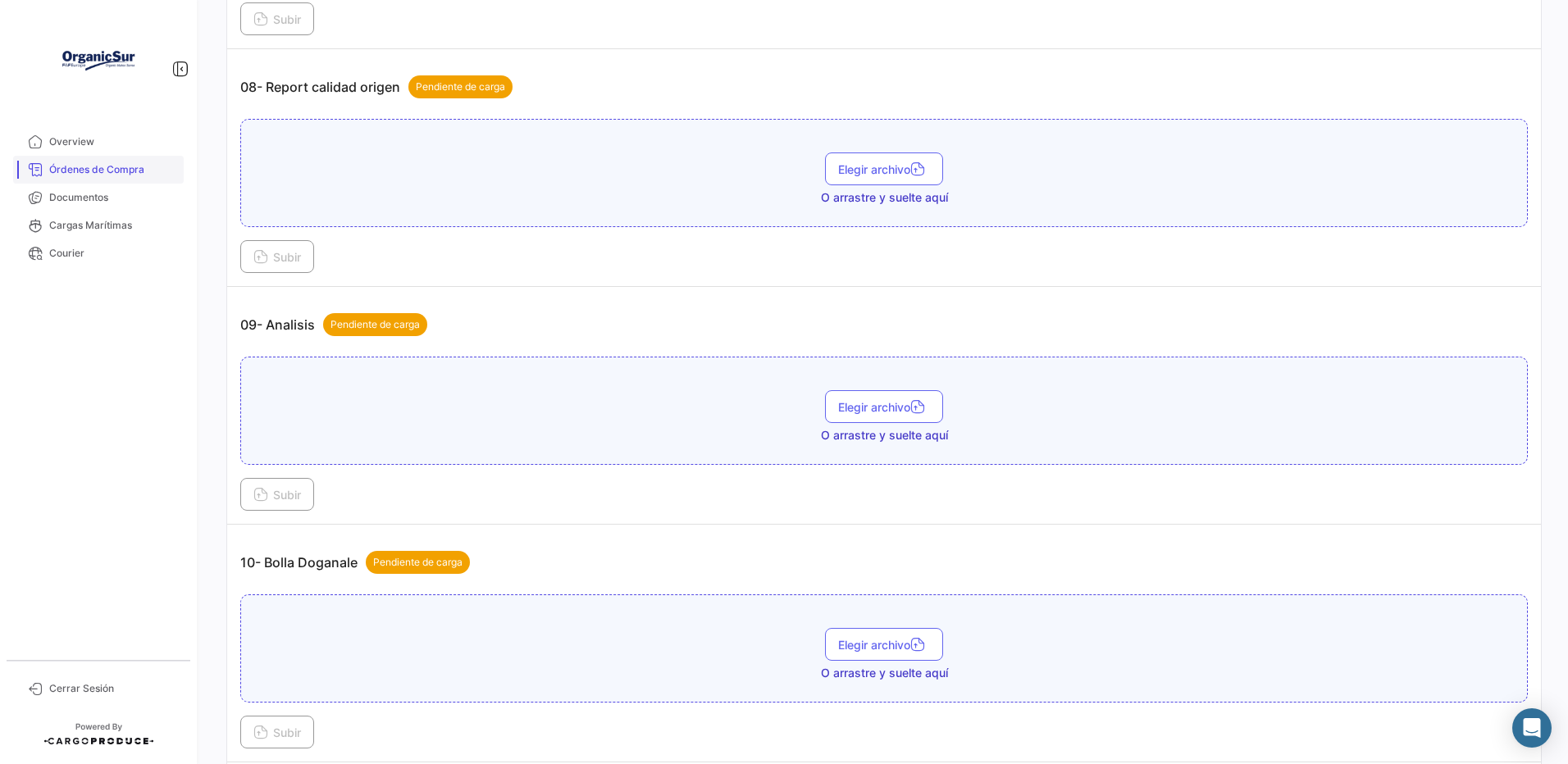
click at [118, 167] on span "Órdenes de Compra" at bounding box center [113, 170] width 128 height 15
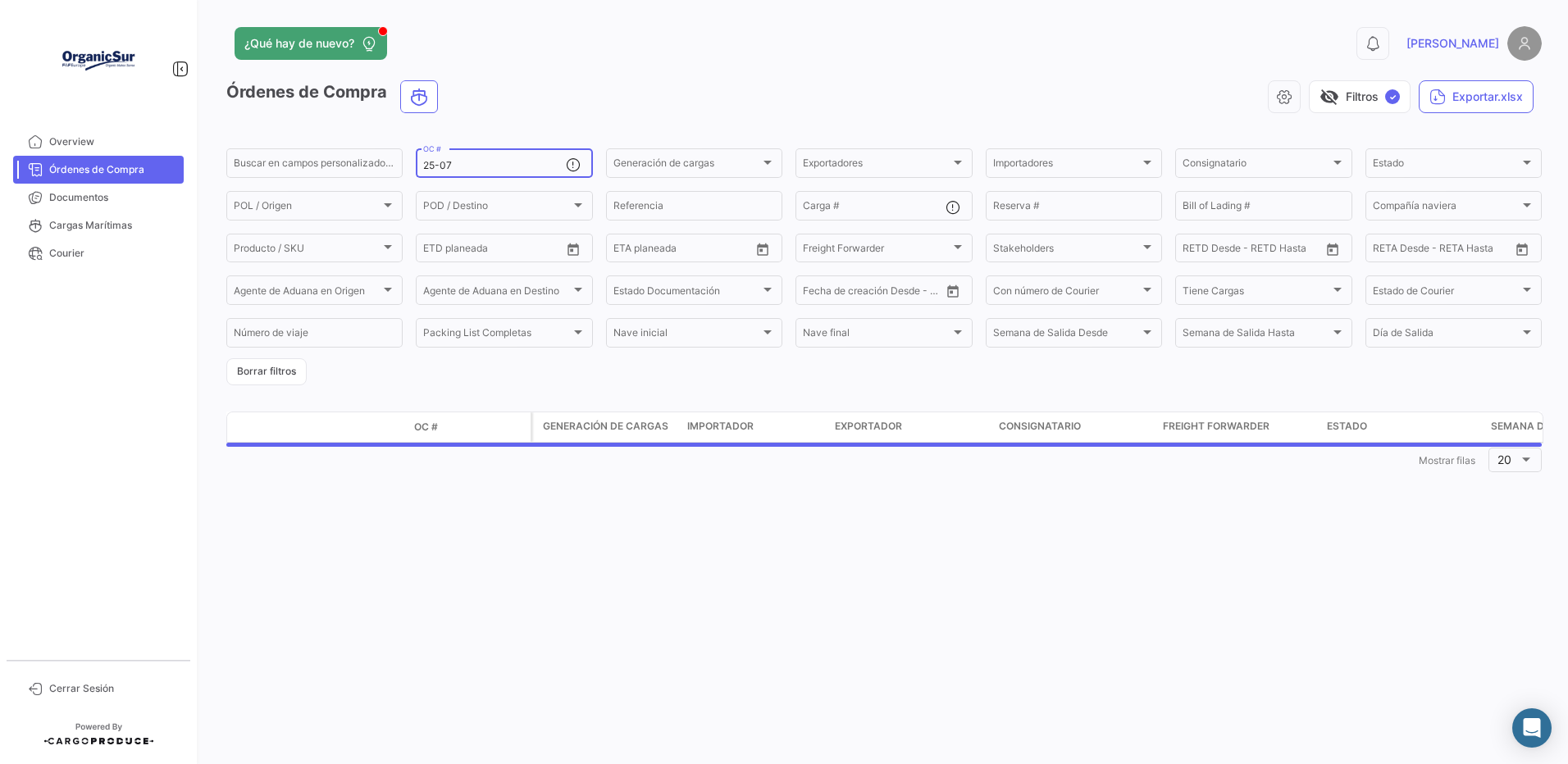
click at [458, 170] on input "25-07" at bounding box center [494, 165] width 141 height 12
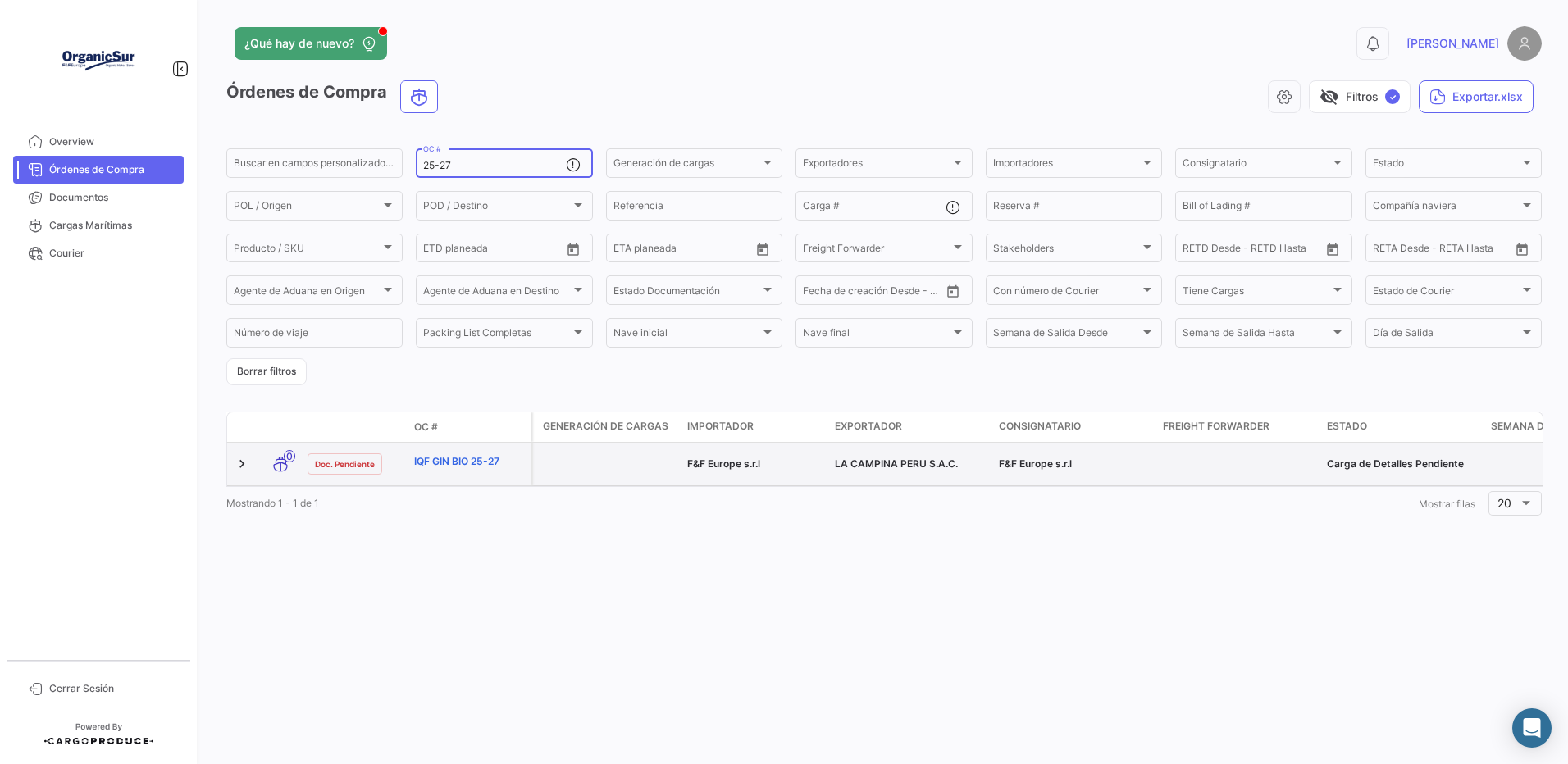
type input "25-27"
click at [469, 469] on link "IQF GIN BIO 25-27" at bounding box center [469, 462] width 110 height 15
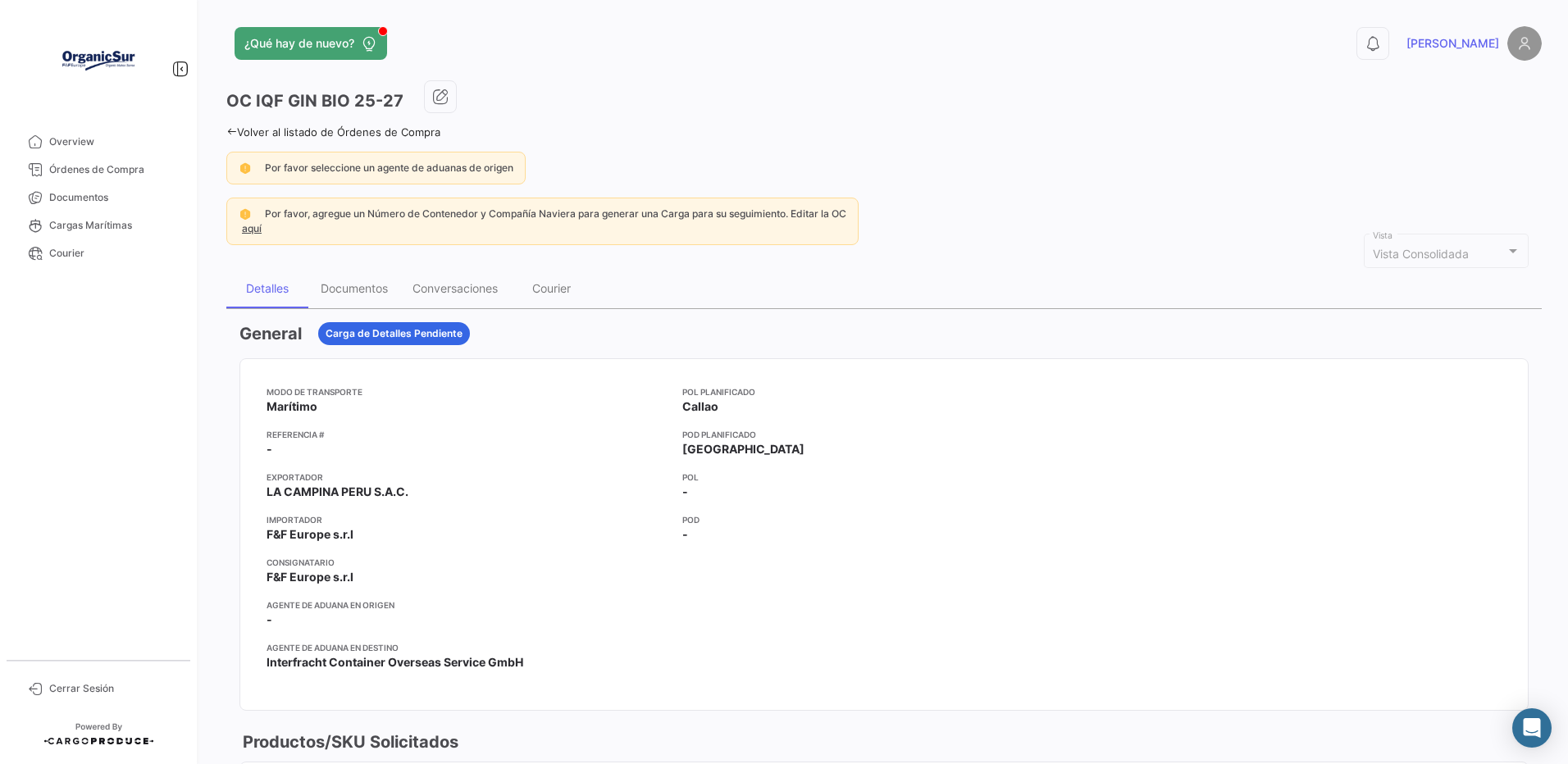
scroll to position [137, 0]
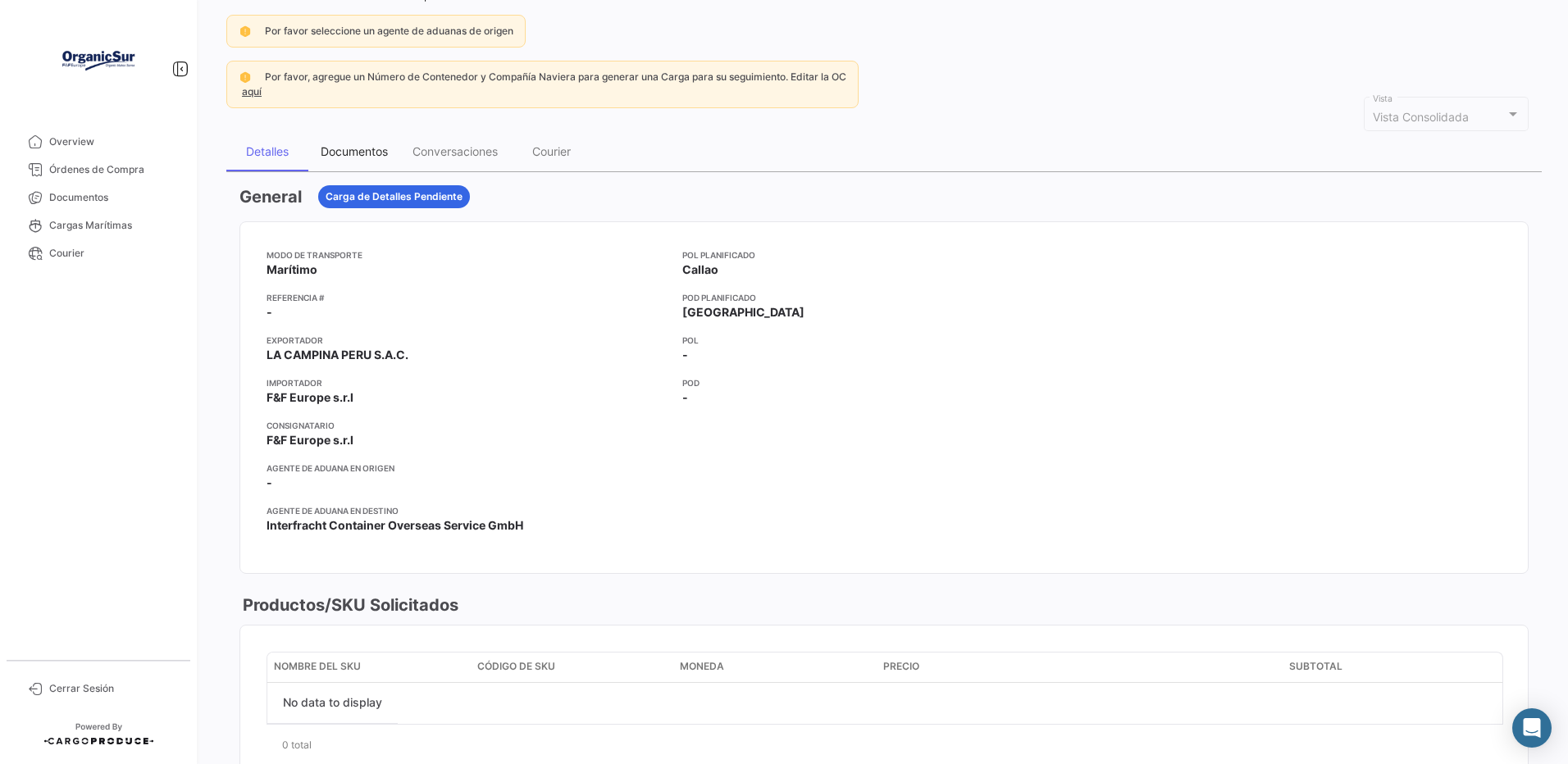
click at [367, 154] on div "Documentos" at bounding box center [354, 151] width 68 height 14
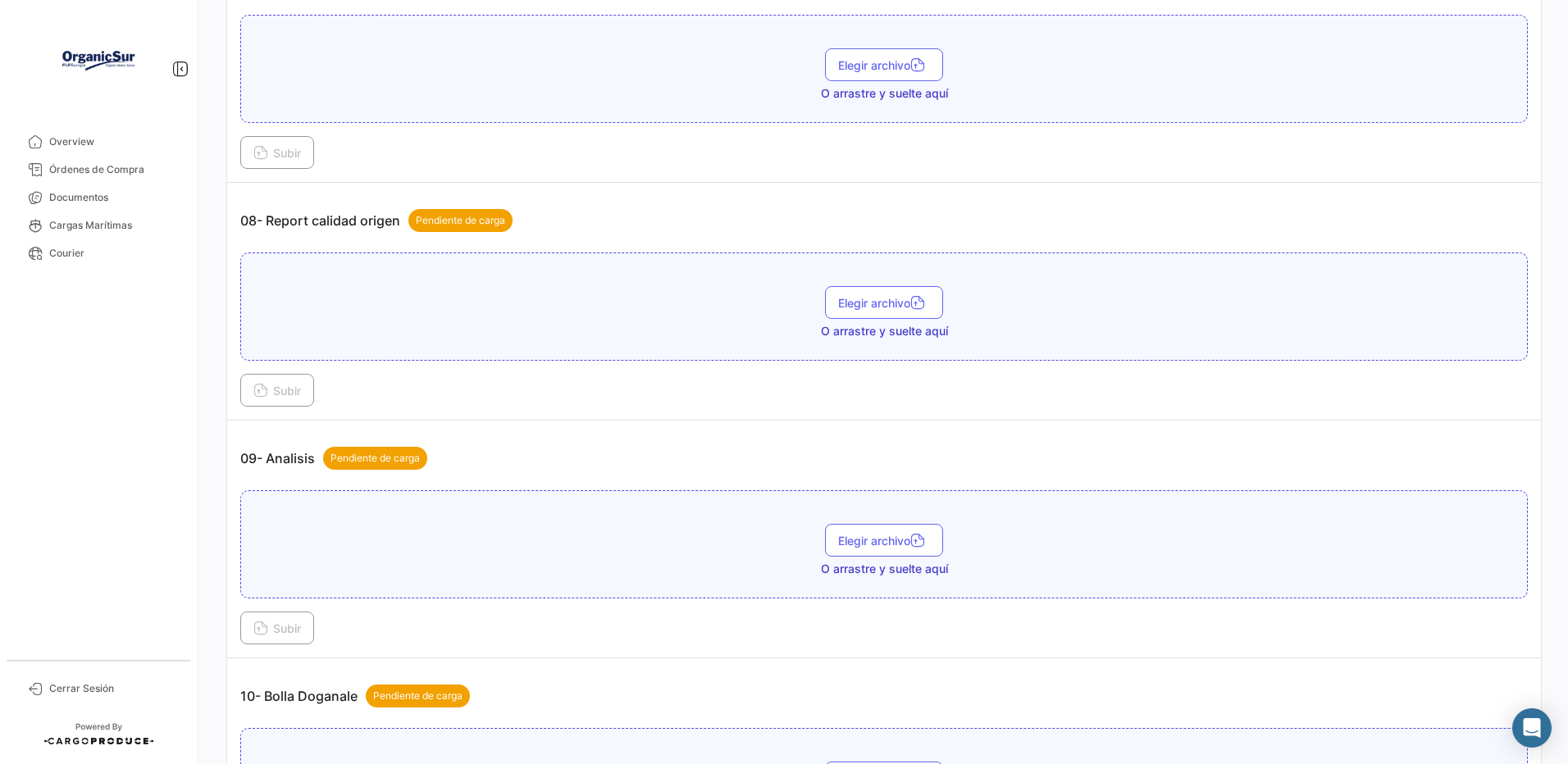
scroll to position [1995, 0]
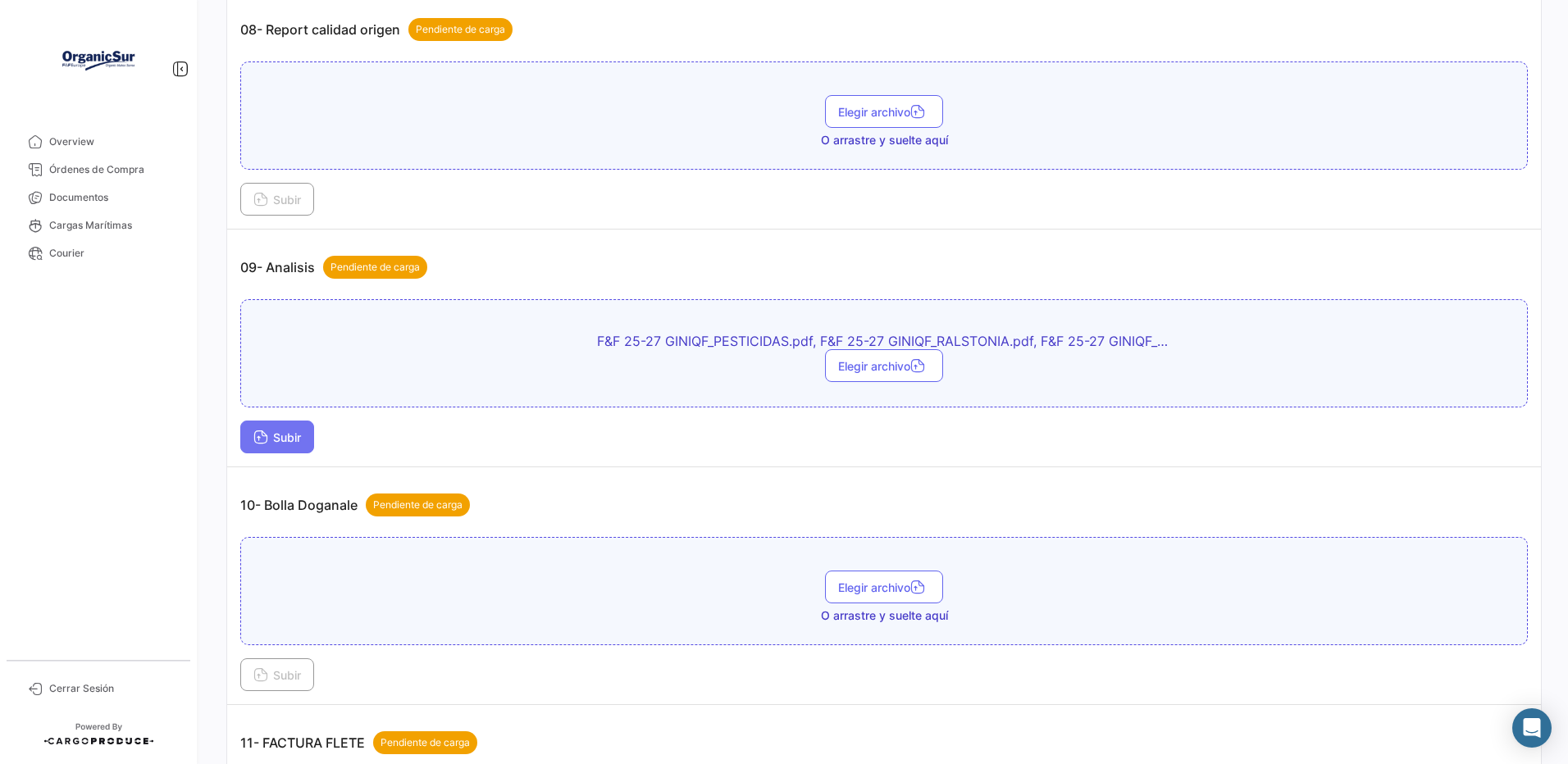
click at [280, 445] on span "Subir" at bounding box center [277, 437] width 47 height 14
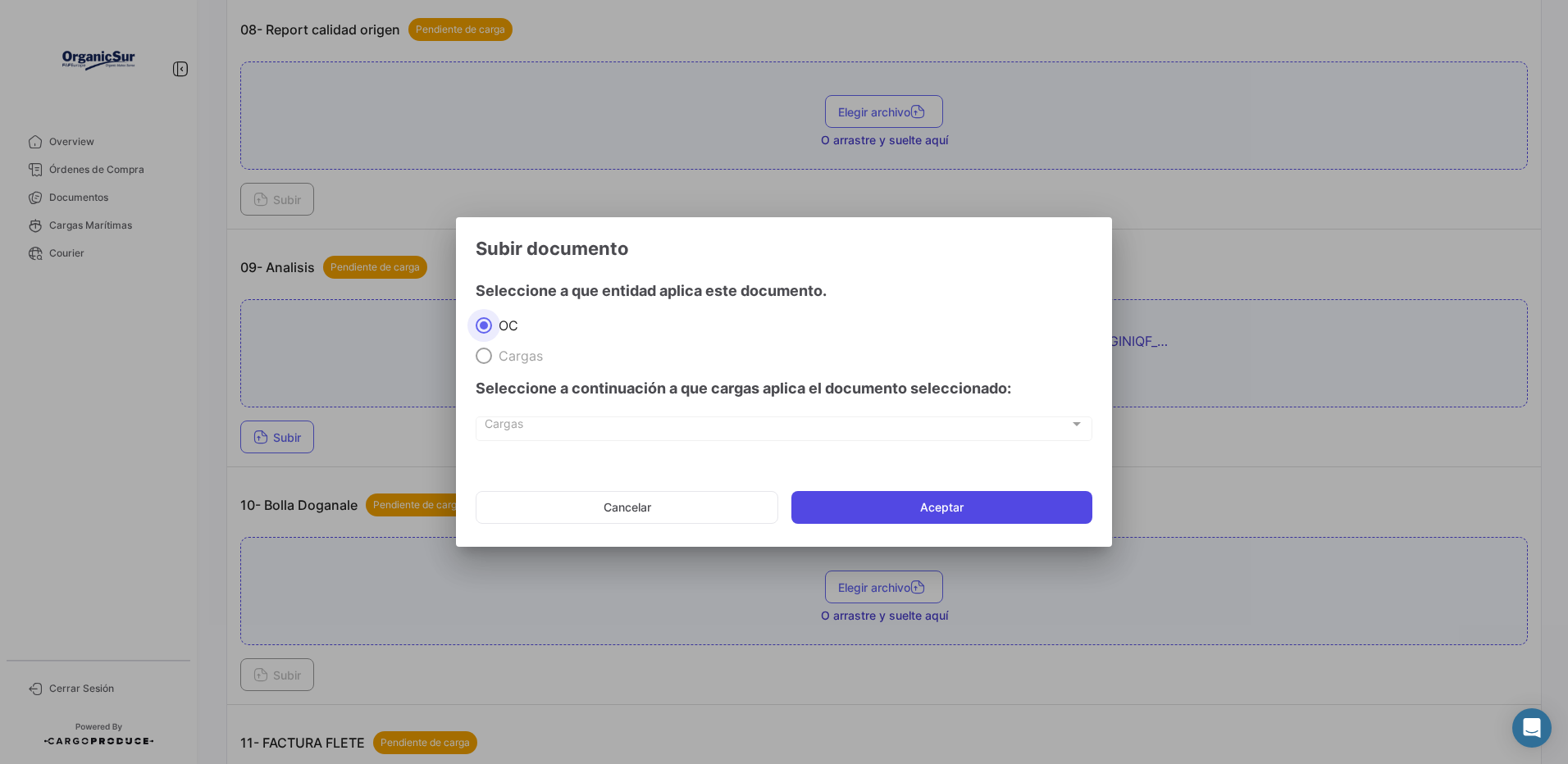
click at [864, 508] on button "Aceptar" at bounding box center [942, 508] width 301 height 33
